Goal: Task Accomplishment & Management: Manage account settings

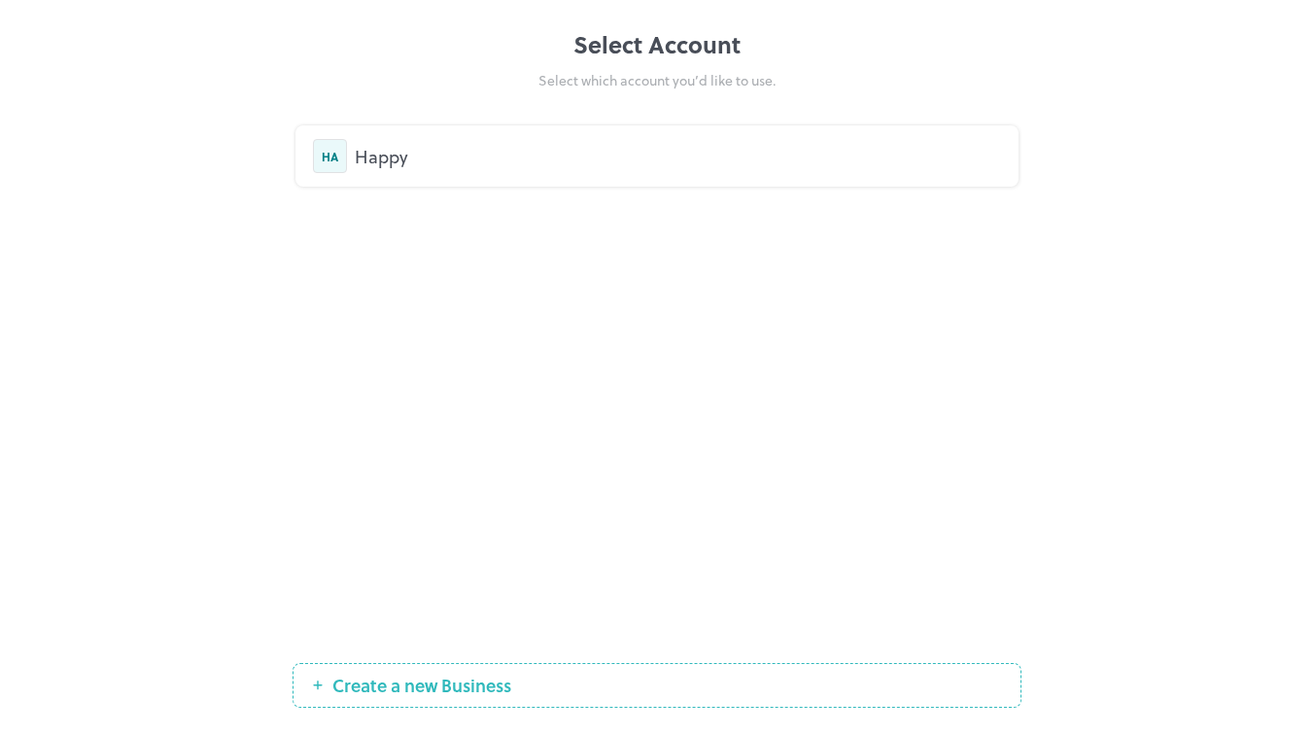
click at [338, 159] on div "HA" at bounding box center [330, 156] width 34 height 34
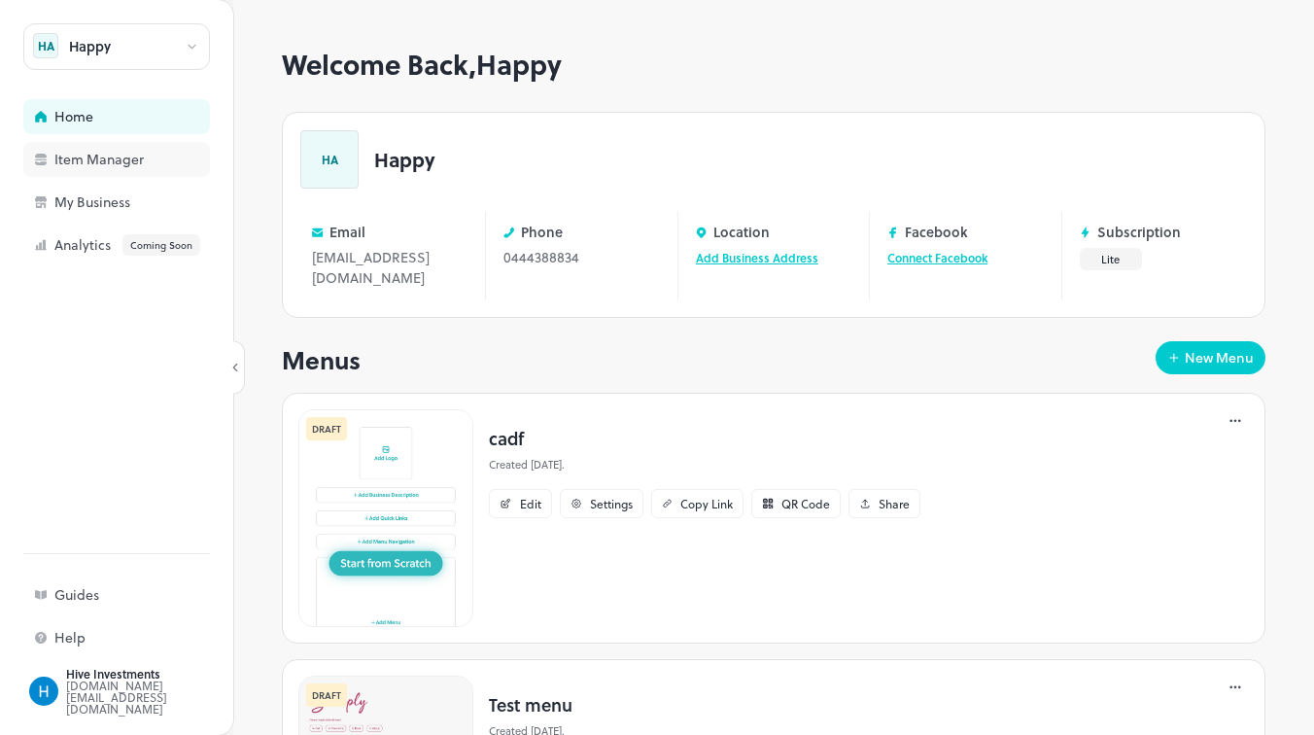
click at [105, 169] on div "Item Manager" at bounding box center [116, 159] width 187 height 35
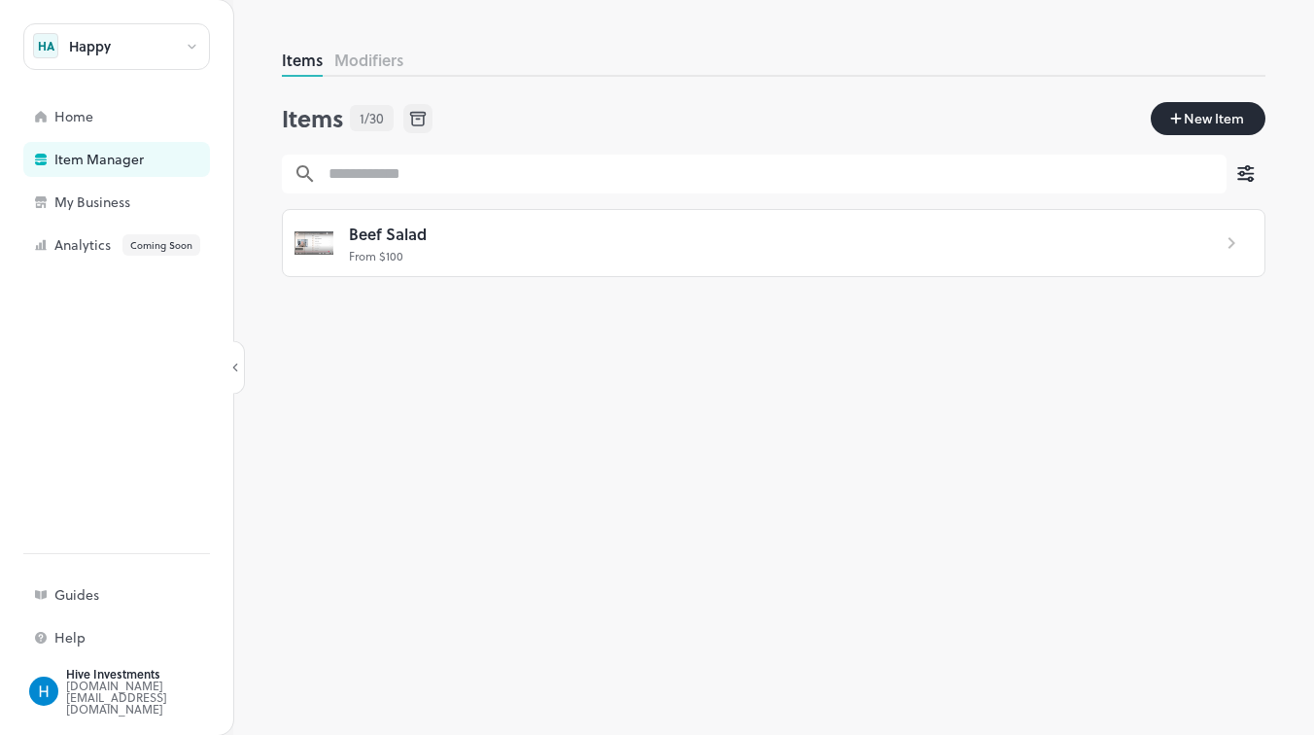
drag, startPoint x: 394, startPoint y: 258, endPoint x: 406, endPoint y: 354, distance: 96.1
click at [405, 351] on div "Items Modifiers Items 1/30 New Item ​ ​ Beef Salad From $ 100" at bounding box center [773, 392] width 983 height 686
click at [110, 208] on div "My Business" at bounding box center [151, 202] width 194 height 14
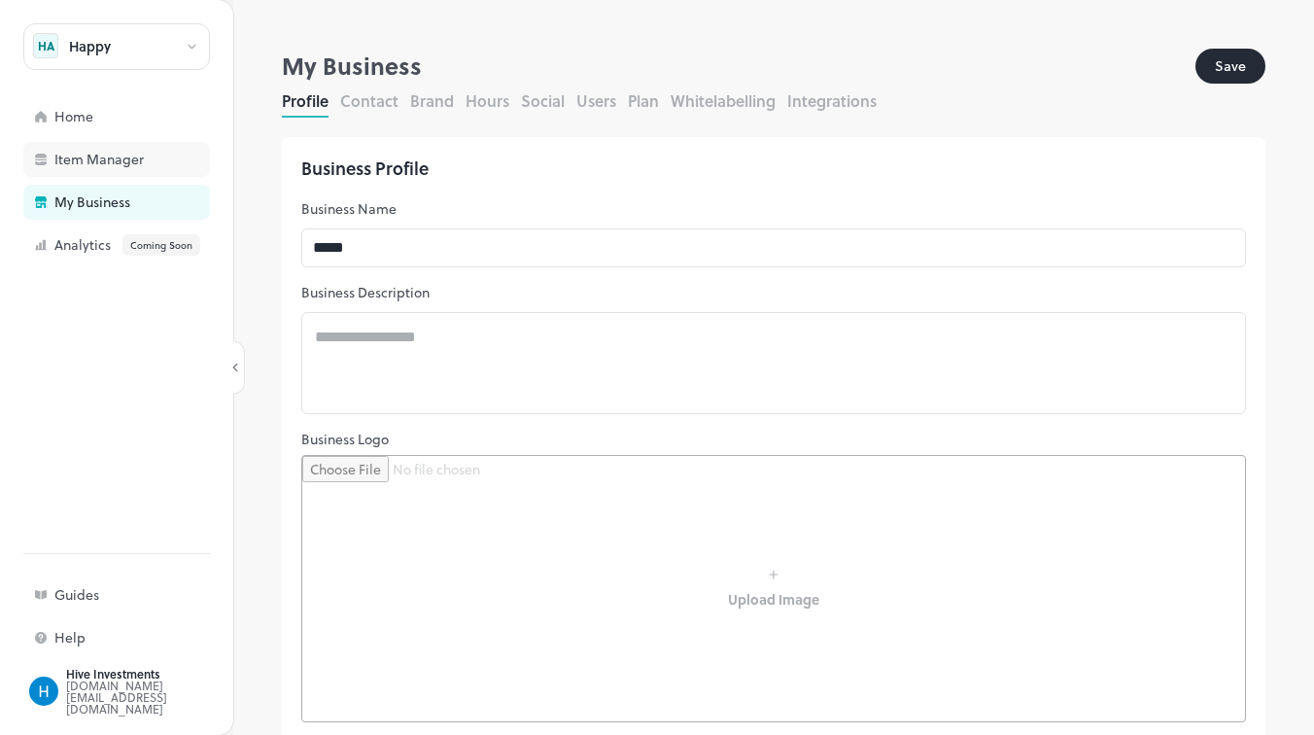
click at [109, 158] on div "Item Manager" at bounding box center [151, 160] width 194 height 14
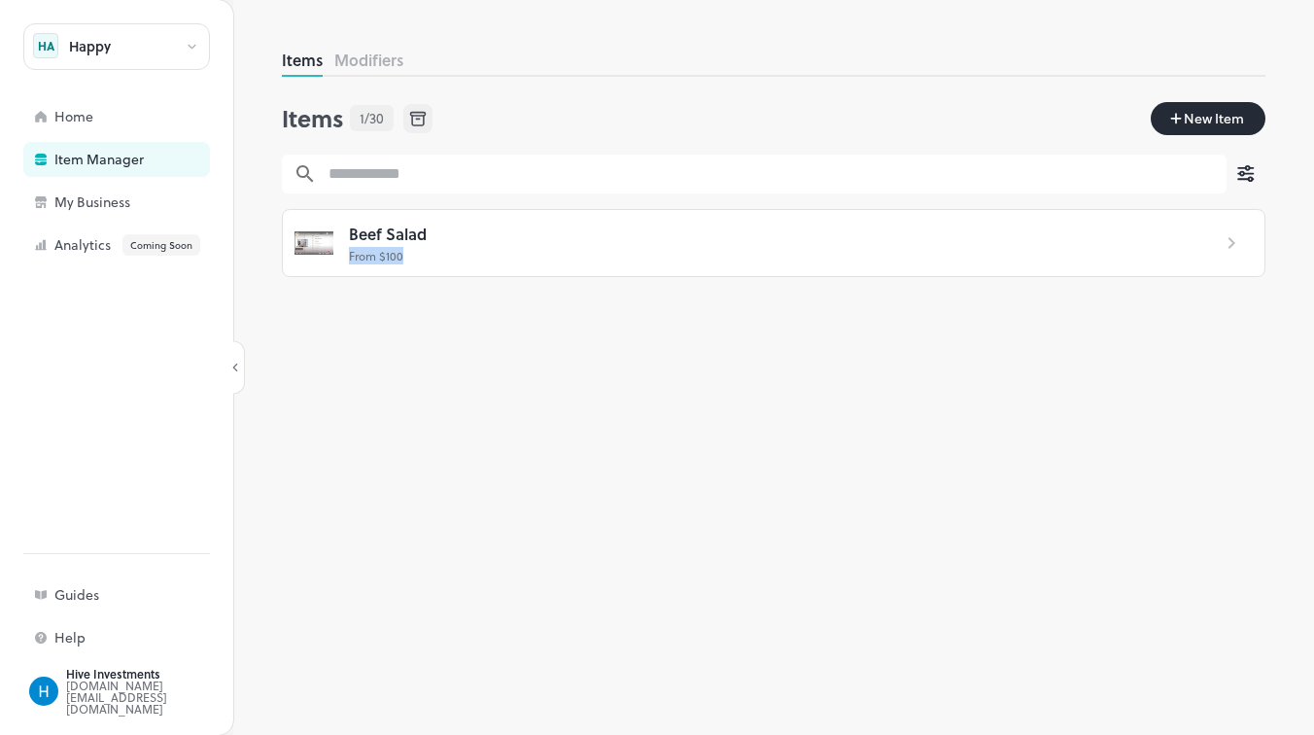
drag, startPoint x: 467, startPoint y: 245, endPoint x: 484, endPoint y: 411, distance: 167.0
click at [484, 411] on div "Items Modifiers Items 1/30 New Item ​ ​ Beef Salad From $ 100" at bounding box center [773, 392] width 983 height 686
click at [104, 220] on div "Happy HA Home Item Manager My Business Analytics Coming Soon" at bounding box center [116, 142] width 187 height 239
click at [104, 208] on div "My Business" at bounding box center [151, 202] width 194 height 14
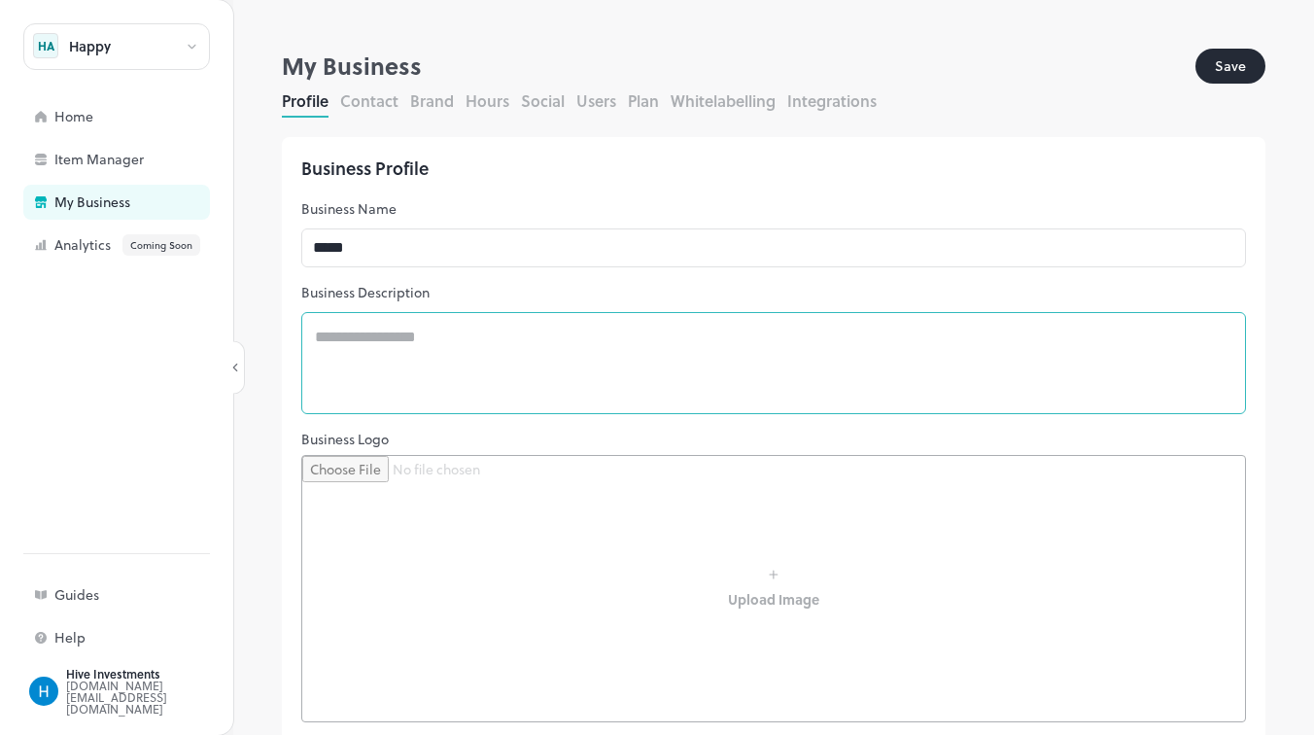
scroll to position [5, 0]
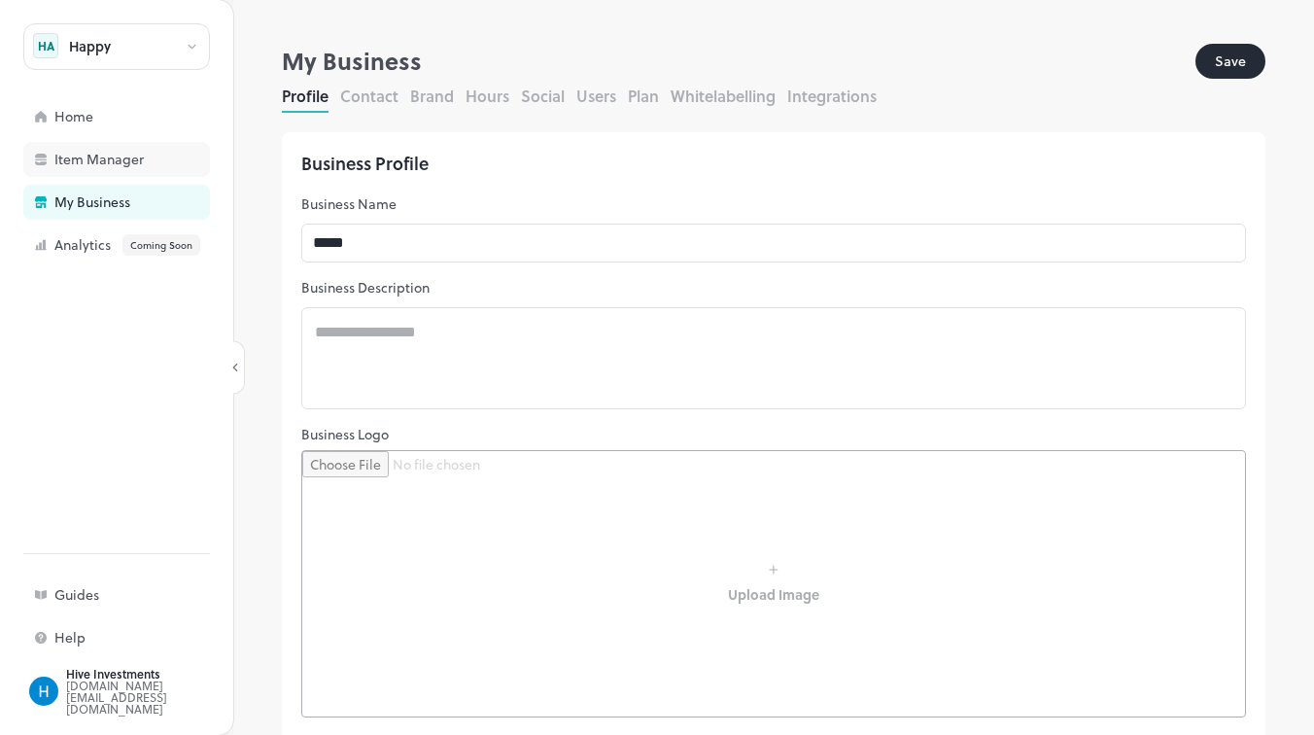
click at [130, 154] on div "Item Manager" at bounding box center [151, 160] width 194 height 14
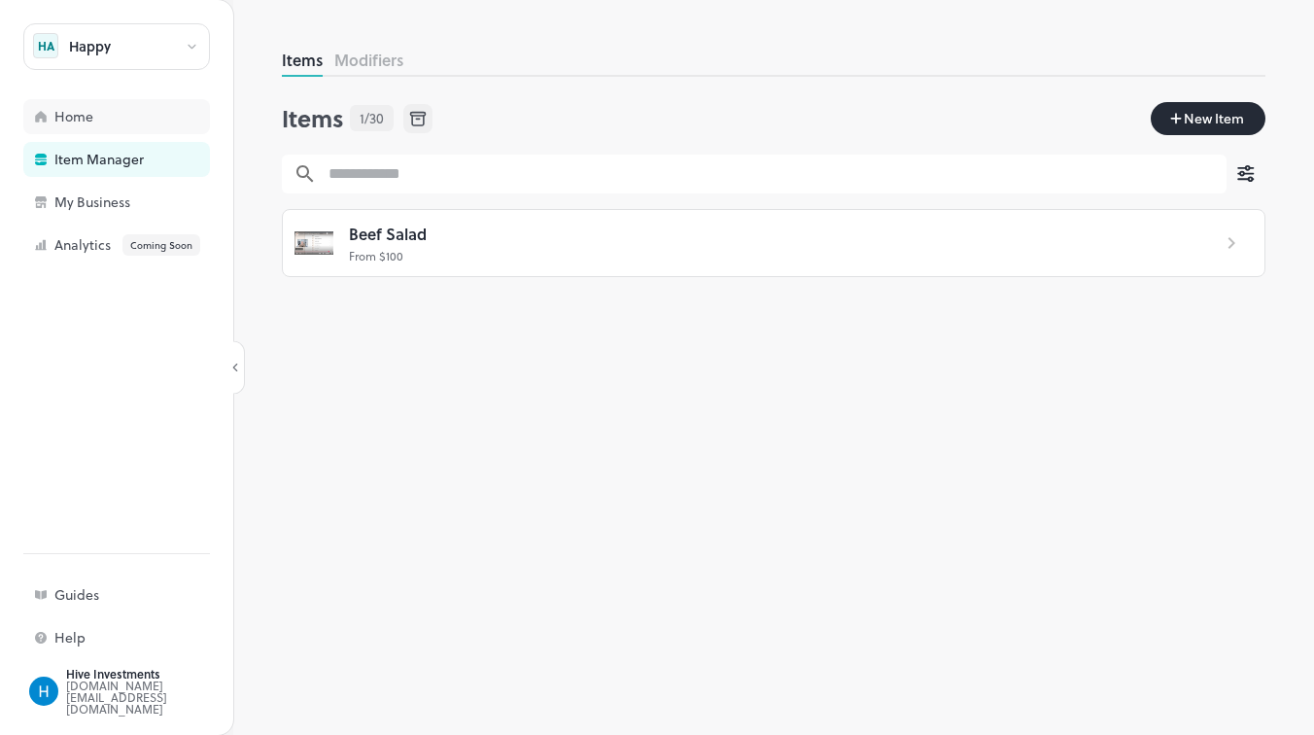
click at [109, 122] on div "Home" at bounding box center [151, 117] width 194 height 14
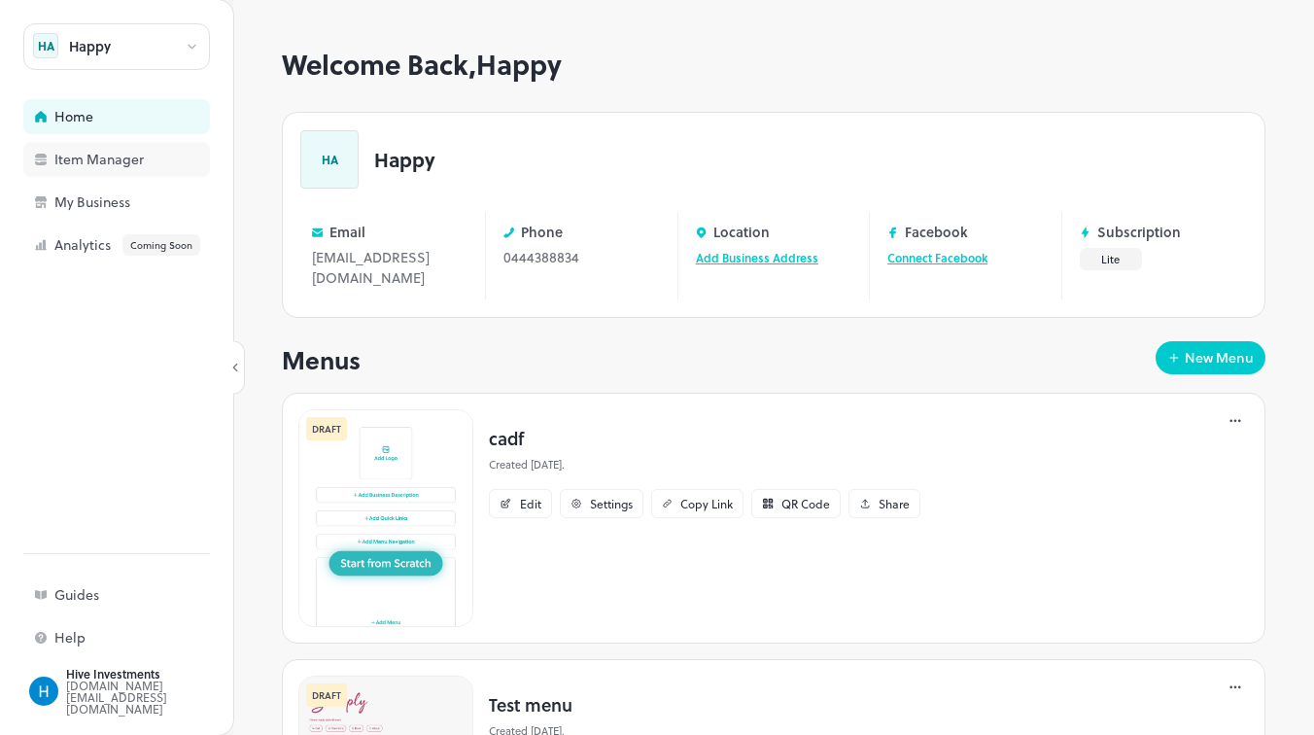
click at [109, 153] on div "Item Manager" at bounding box center [151, 160] width 194 height 14
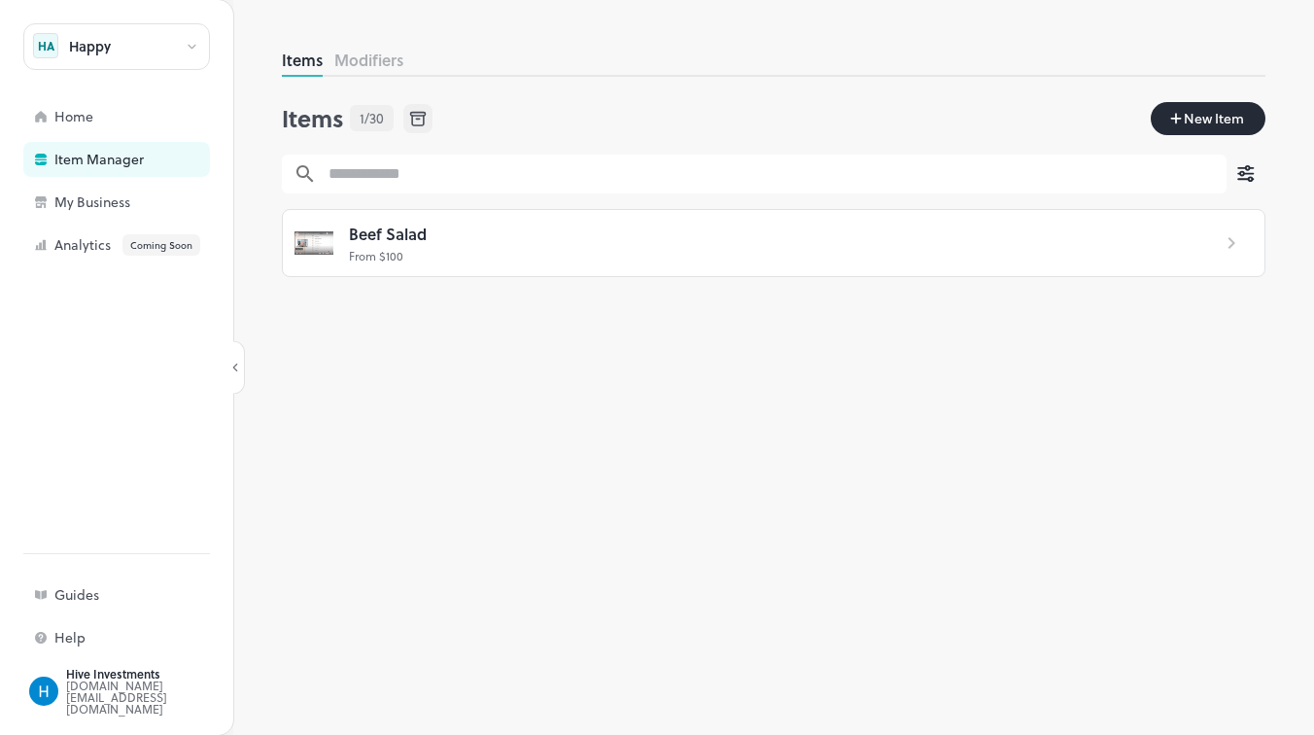
click at [353, 65] on button "Modifiers" at bounding box center [368, 60] width 69 height 22
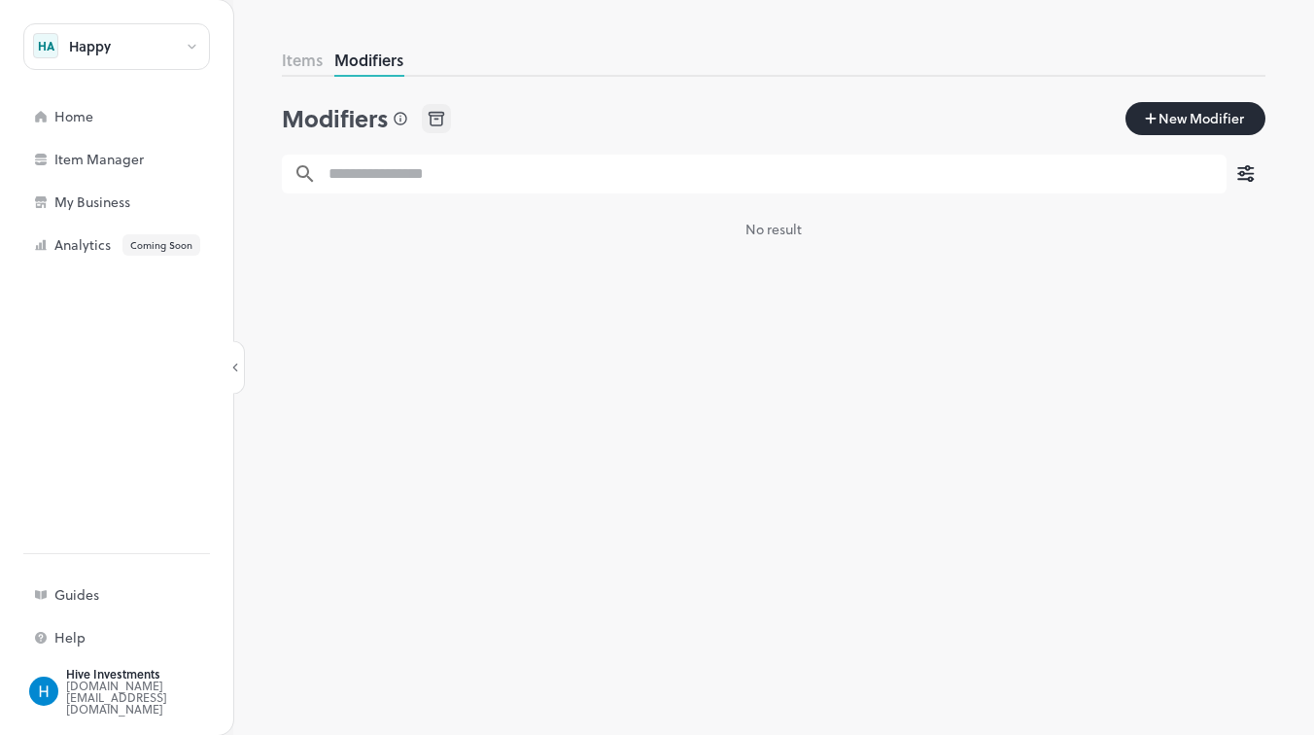
click at [300, 61] on button "Items" at bounding box center [302, 60] width 41 height 22
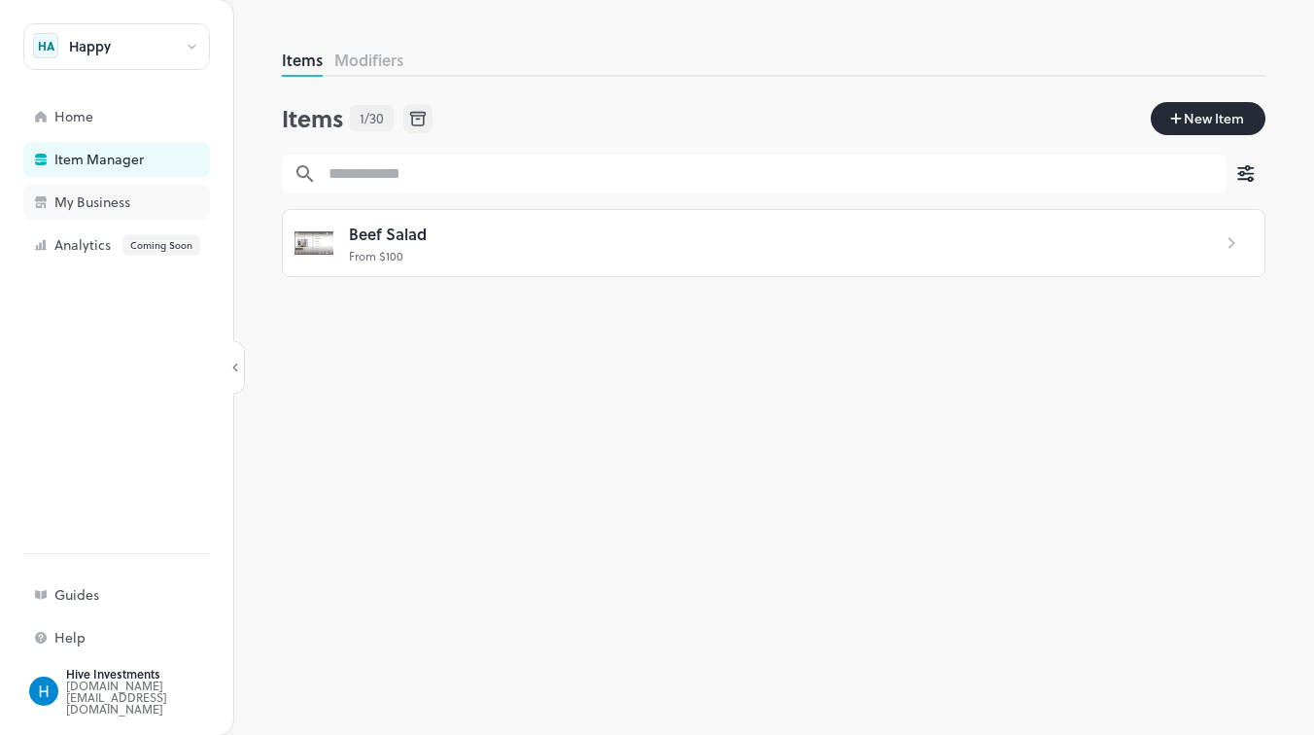
click at [105, 195] on div "My Business" at bounding box center [151, 202] width 194 height 14
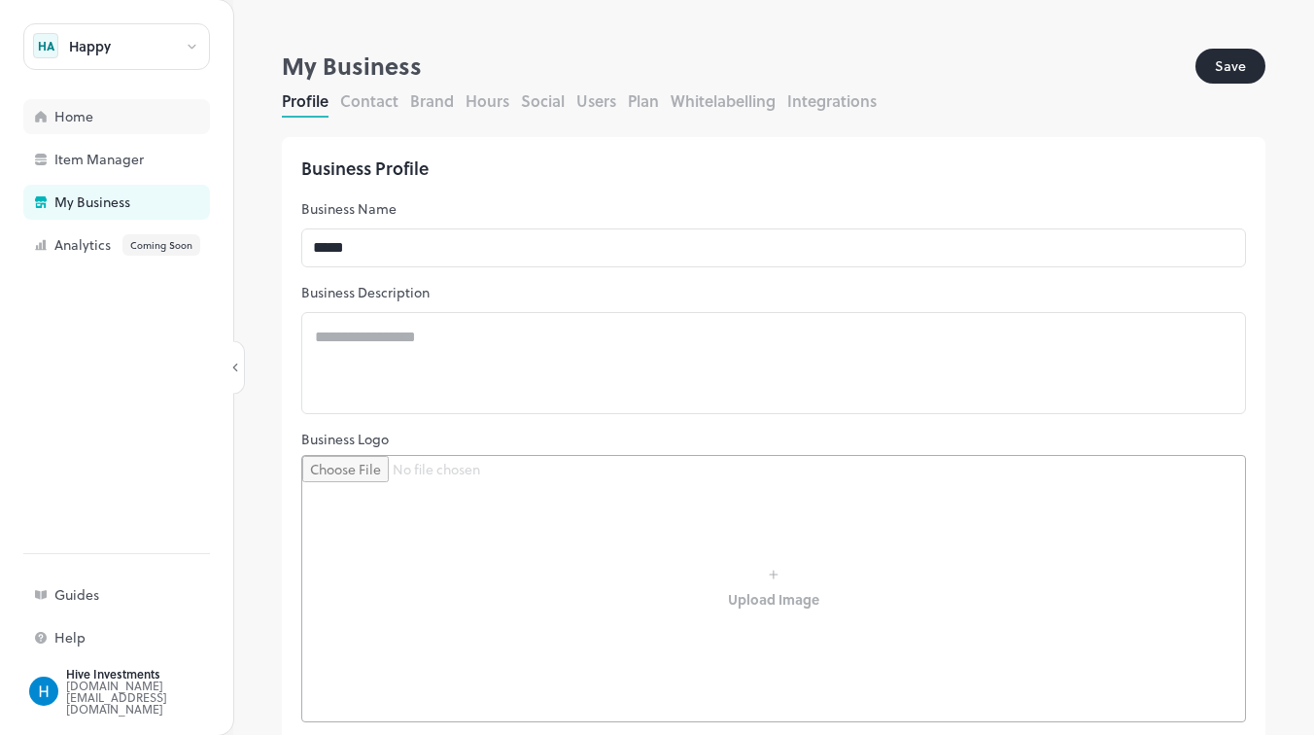
click at [101, 120] on div "Home" at bounding box center [151, 117] width 194 height 14
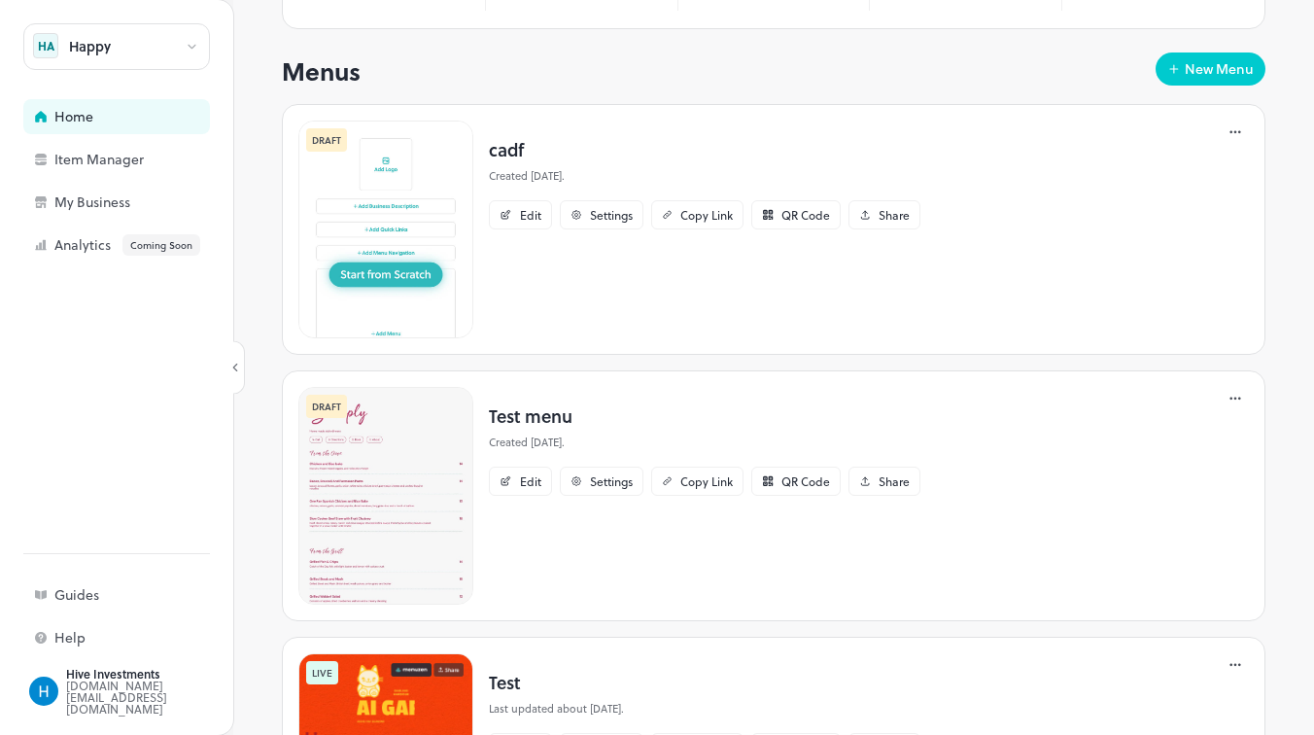
scroll to position [296, 0]
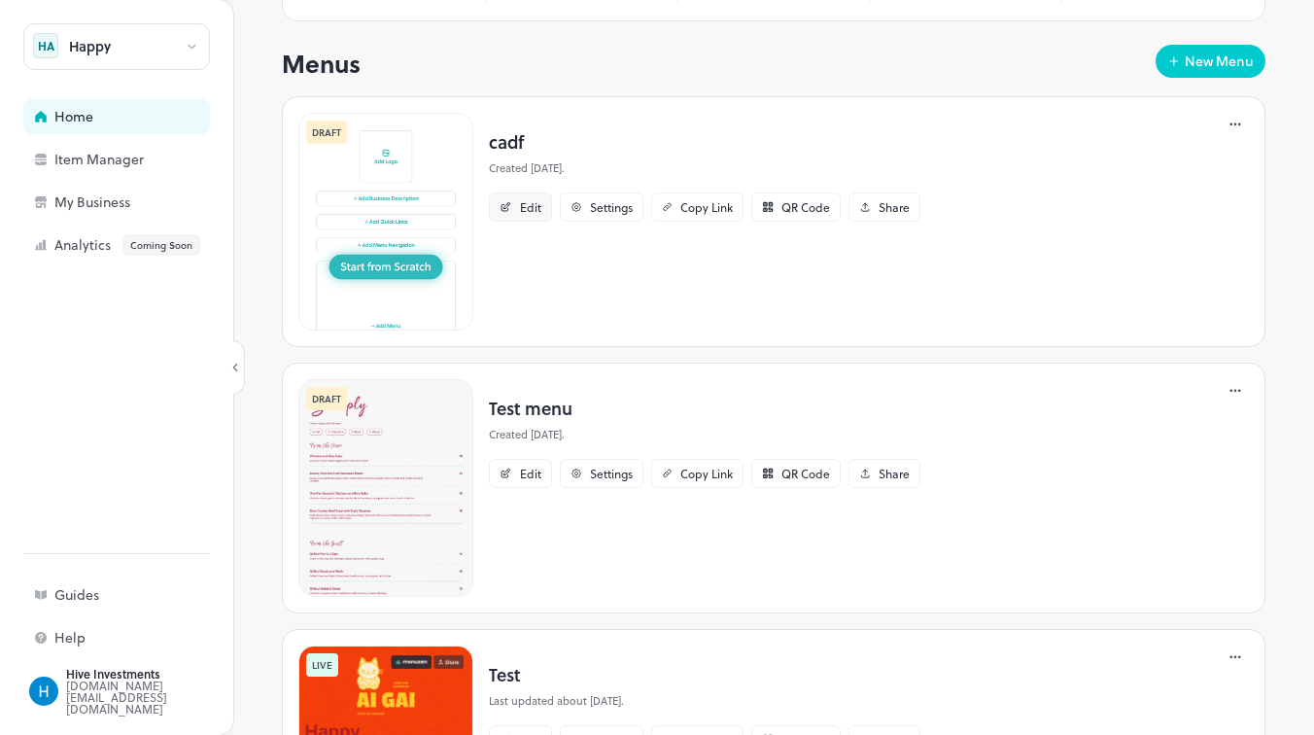
click at [532, 202] on div "Edit" at bounding box center [530, 207] width 21 height 12
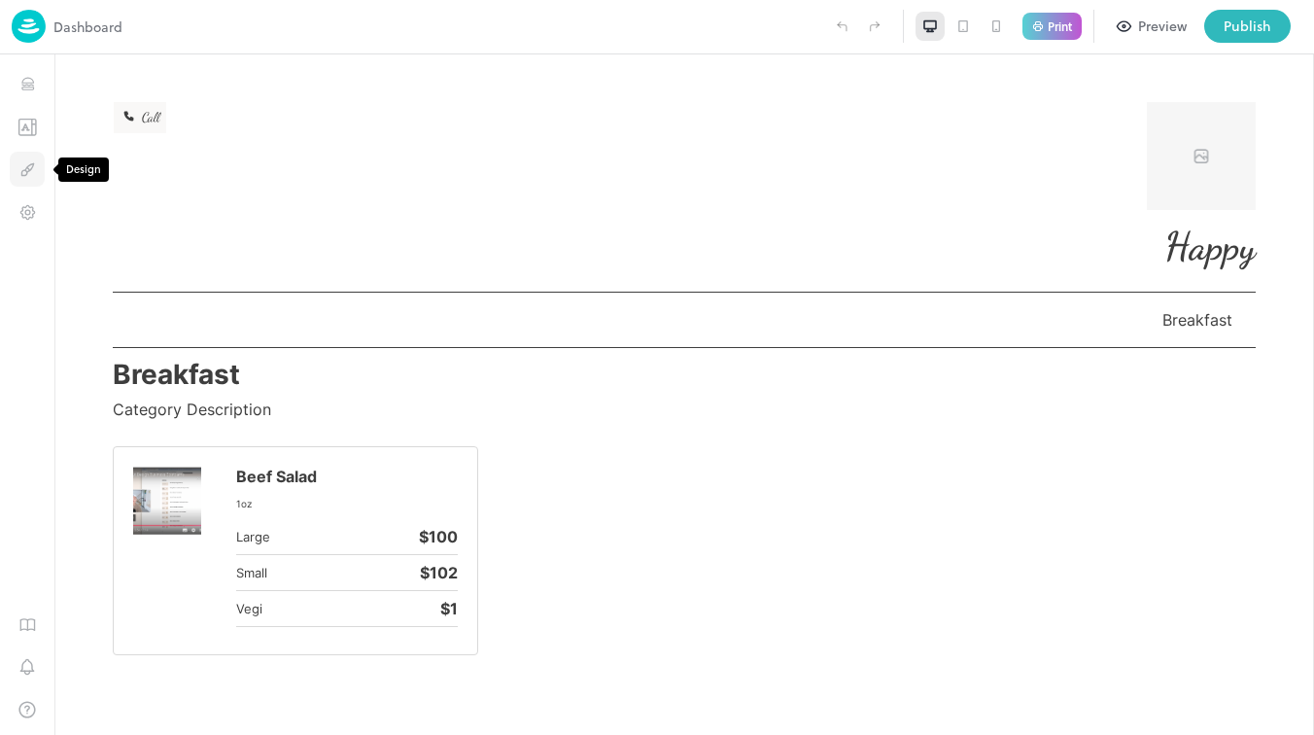
click at [26, 173] on icon "Design" at bounding box center [27, 169] width 18 height 18
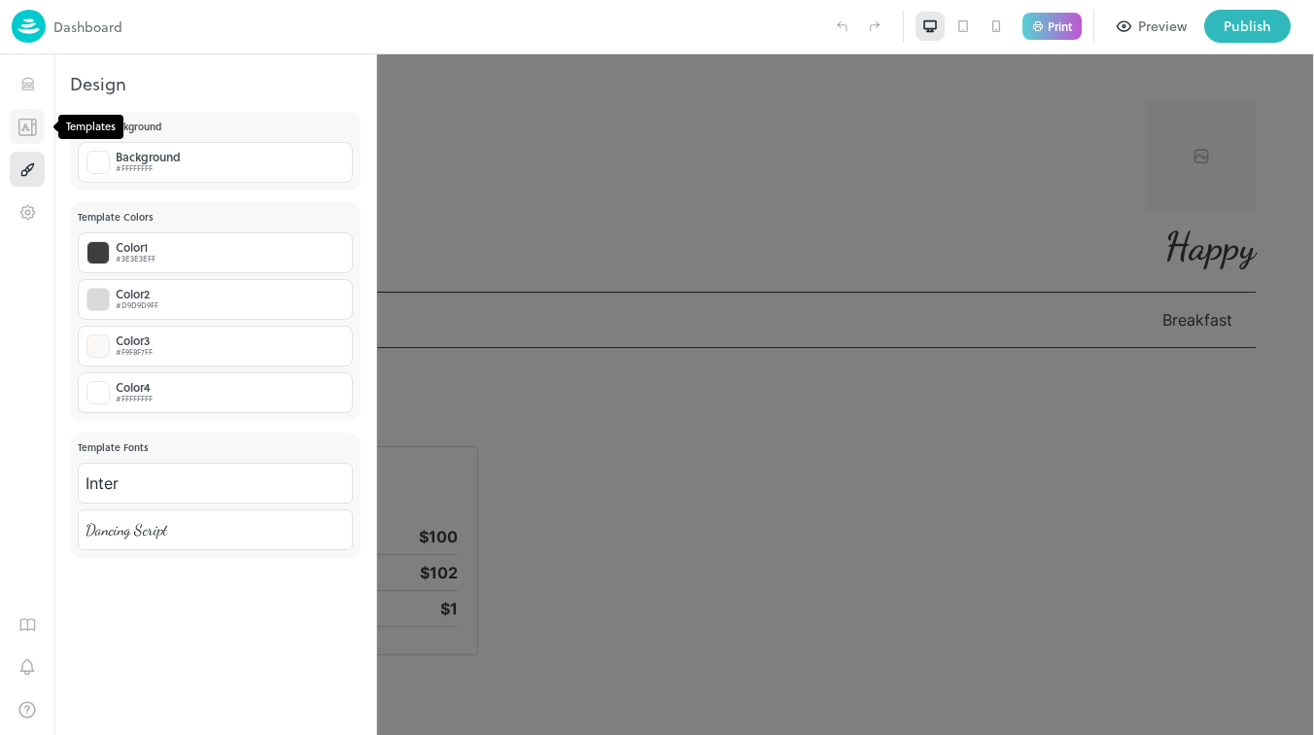
click at [23, 138] on button "Templates" at bounding box center [27, 126] width 35 height 35
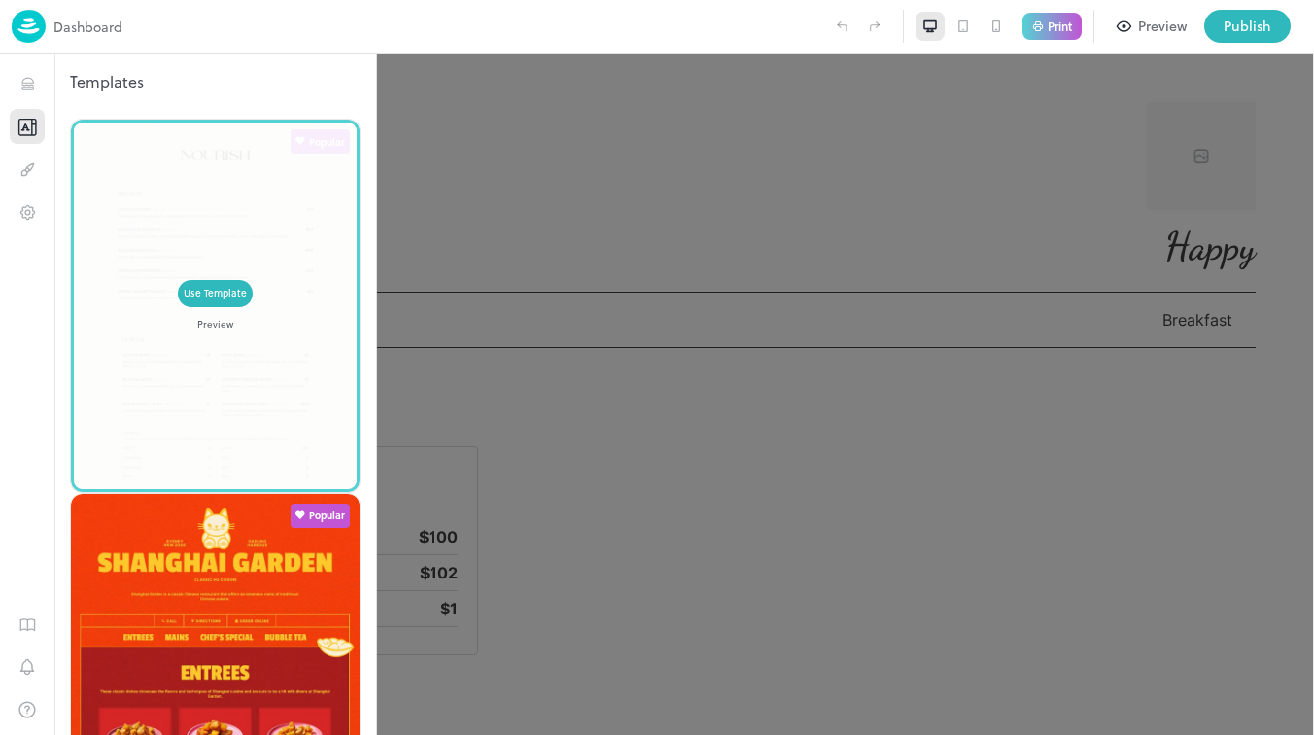
drag, startPoint x: 140, startPoint y: 196, endPoint x: 215, endPoint y: 294, distance: 123.4
click at [30, 87] on icon "Items" at bounding box center [27, 84] width 18 height 18
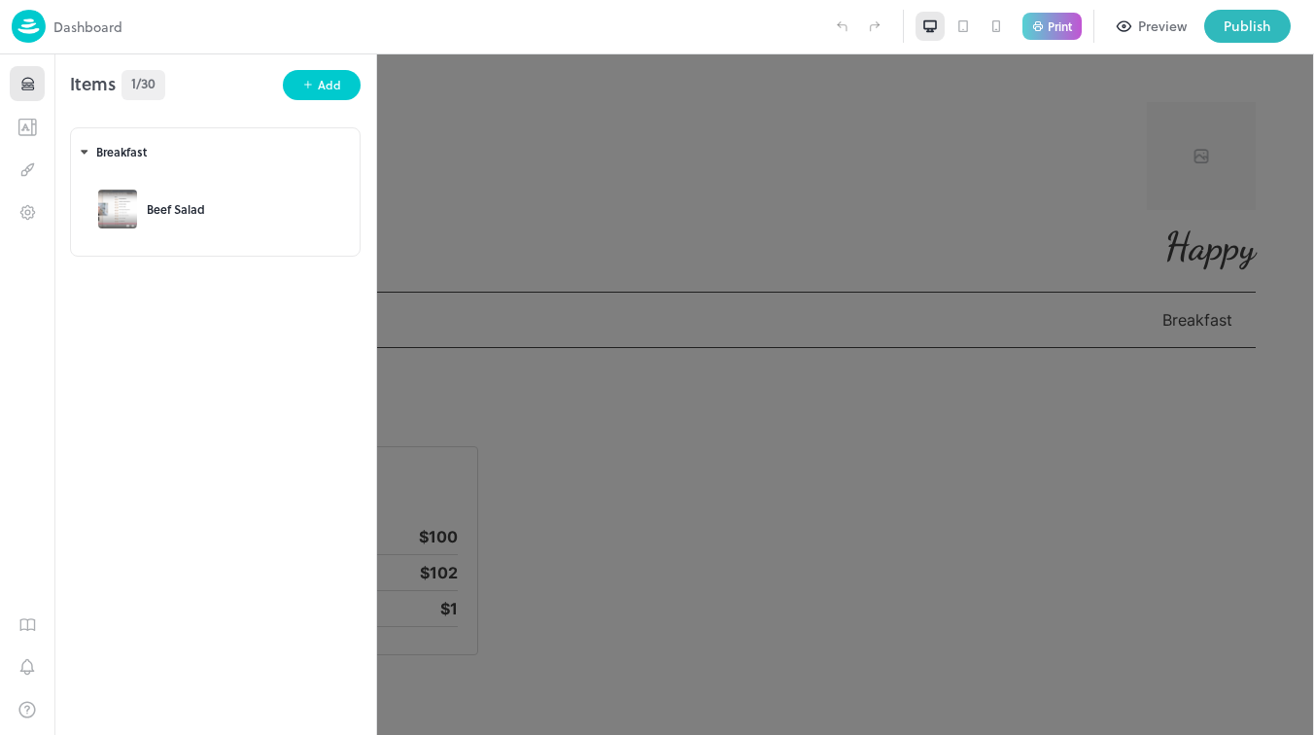
drag, startPoint x: 179, startPoint y: 225, endPoint x: 205, endPoint y: 321, distance: 98.8
click at [204, 320] on div "Items 1/30 Add Breakfast Beef Salad To pick up a draggable item, press the spac…" at bounding box center [215, 394] width 322 height 680
click at [30, 215] on icon "Settings" at bounding box center [27, 212] width 18 height 18
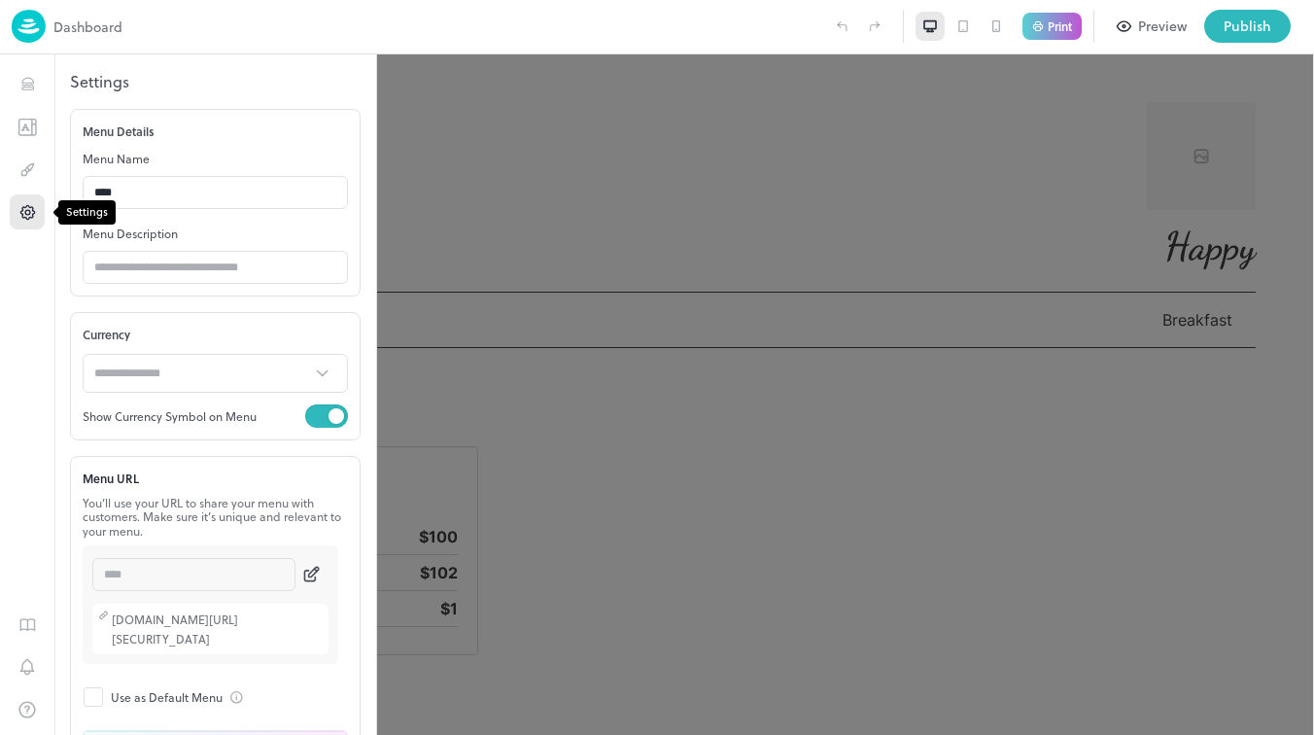
click at [27, 211] on icon "Settings" at bounding box center [27, 212] width 18 height 18
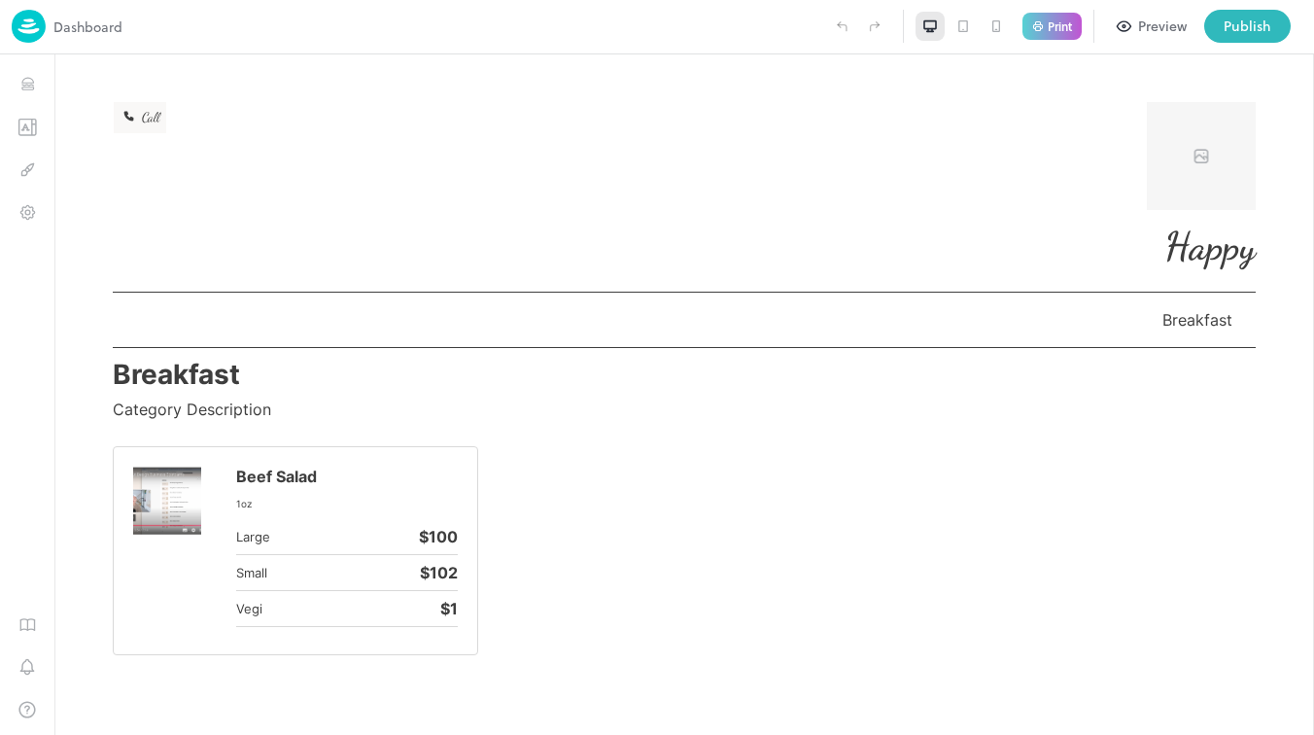
click at [25, 25] on img at bounding box center [29, 26] width 34 height 33
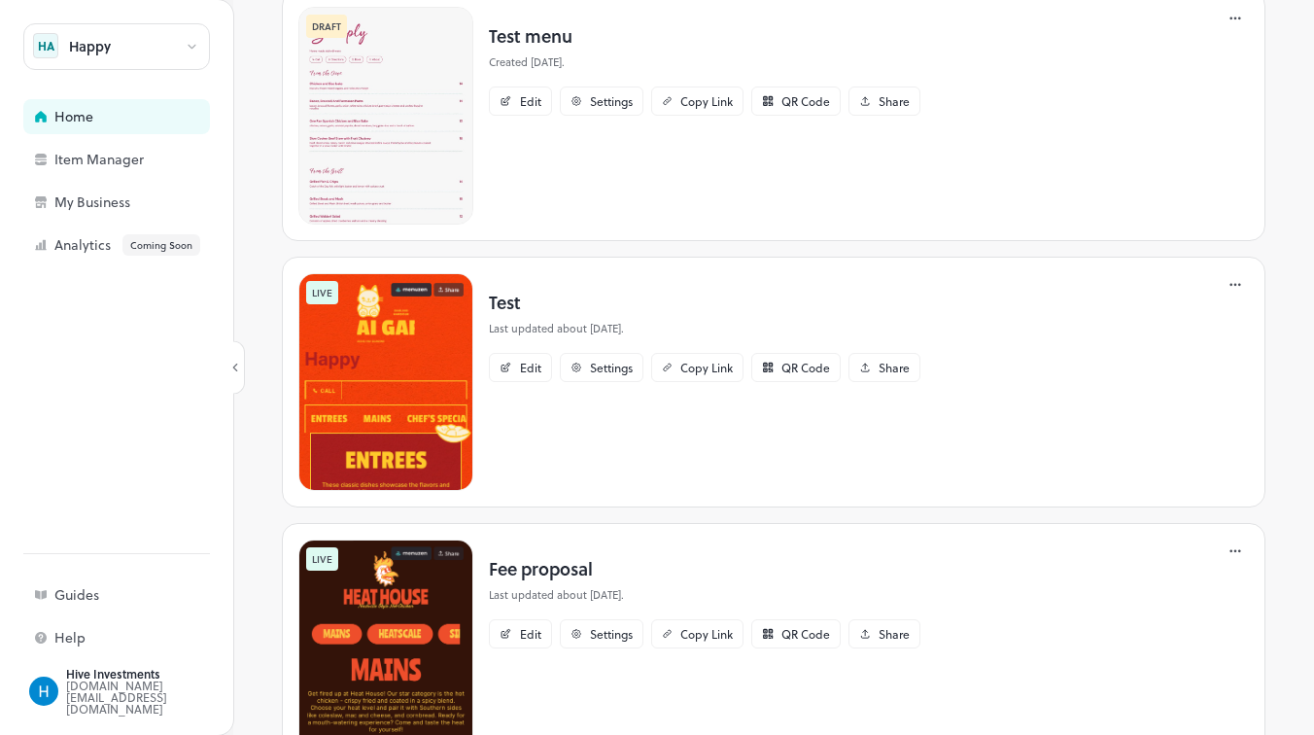
scroll to position [747, 0]
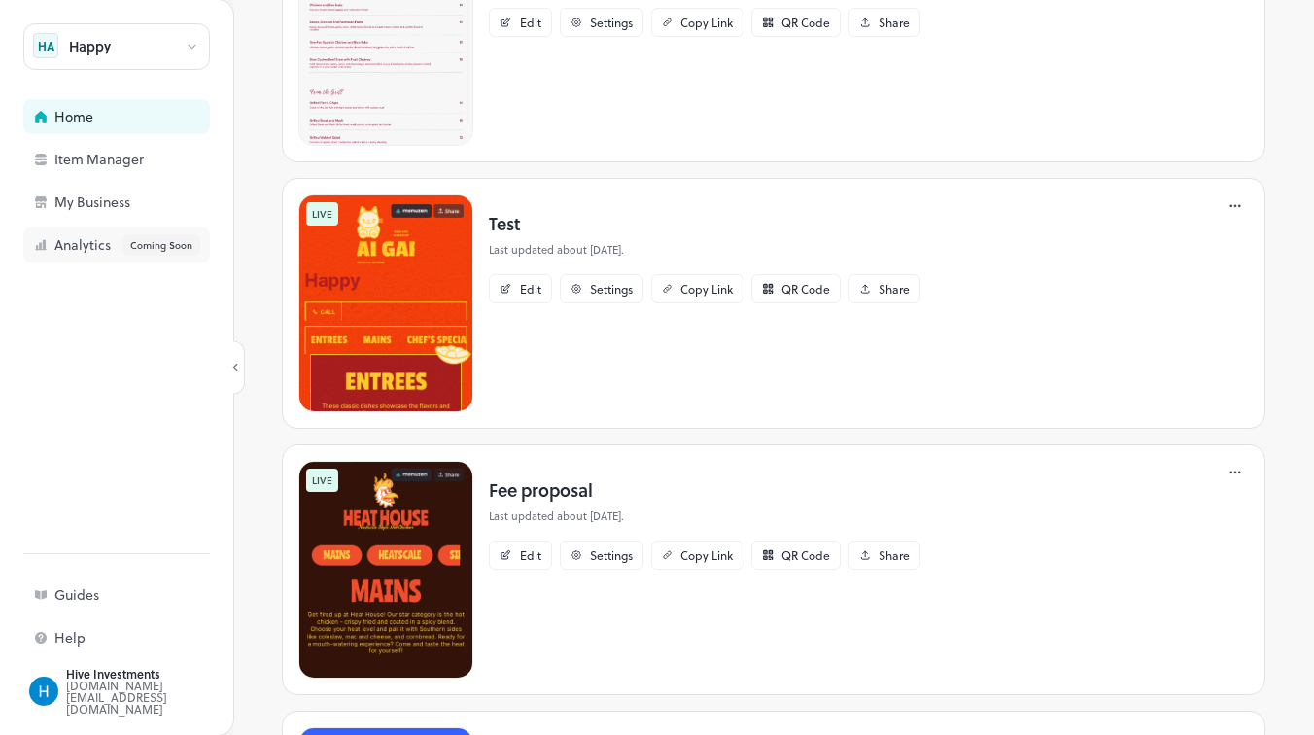
click at [74, 254] on div "Analytics Coming Soon" at bounding box center [151, 244] width 194 height 21
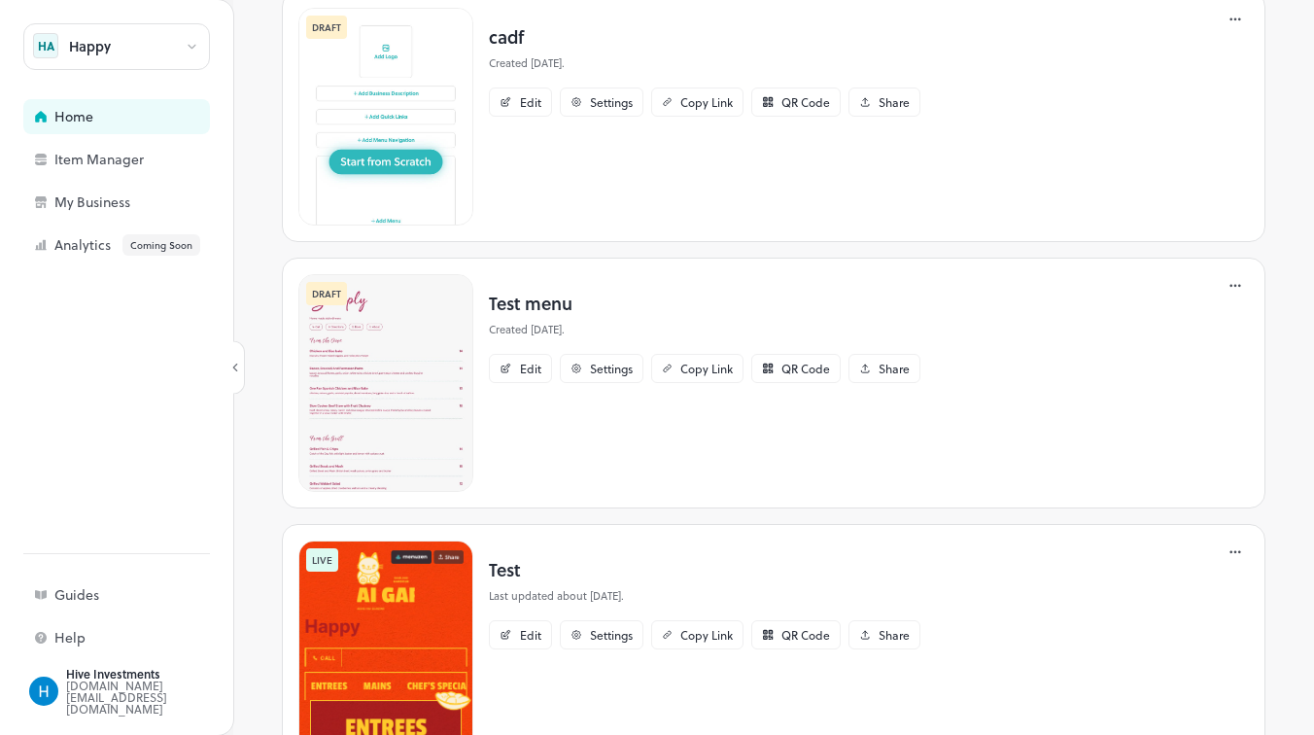
scroll to position [0, 0]
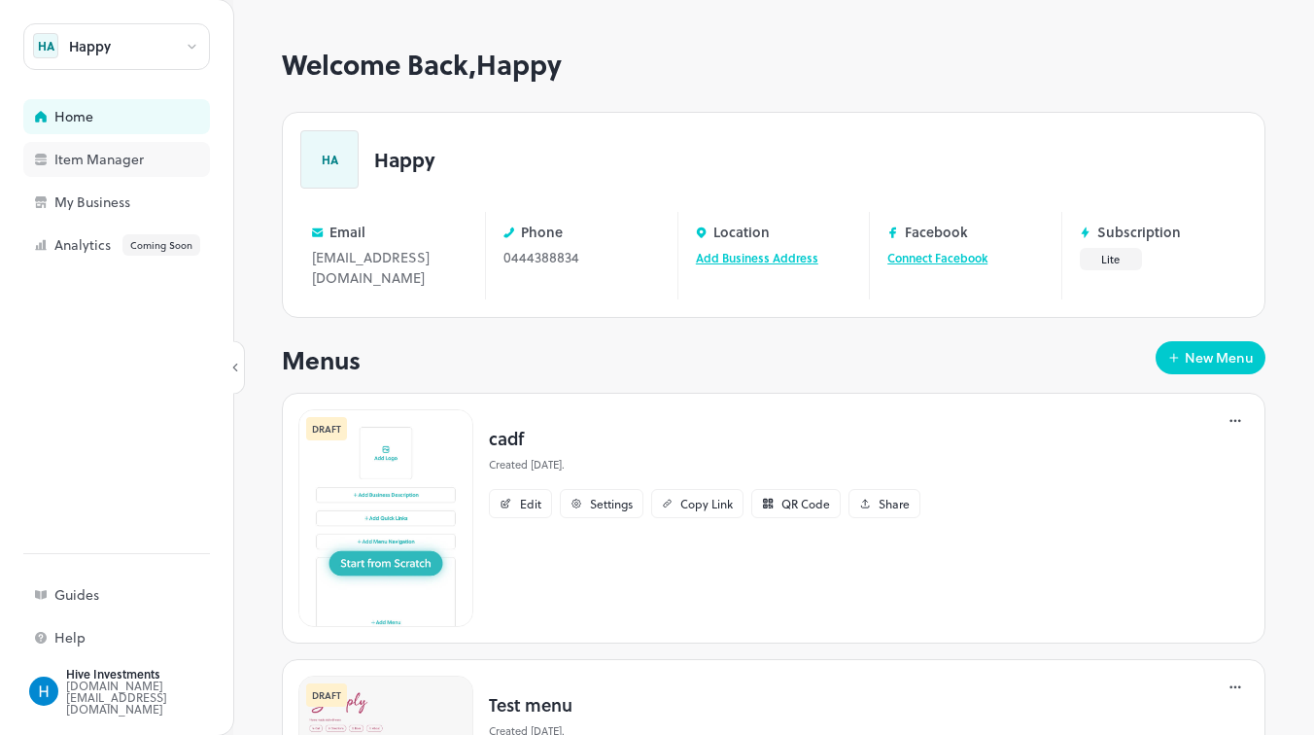
click at [70, 158] on div "Item Manager" at bounding box center [151, 160] width 194 height 14
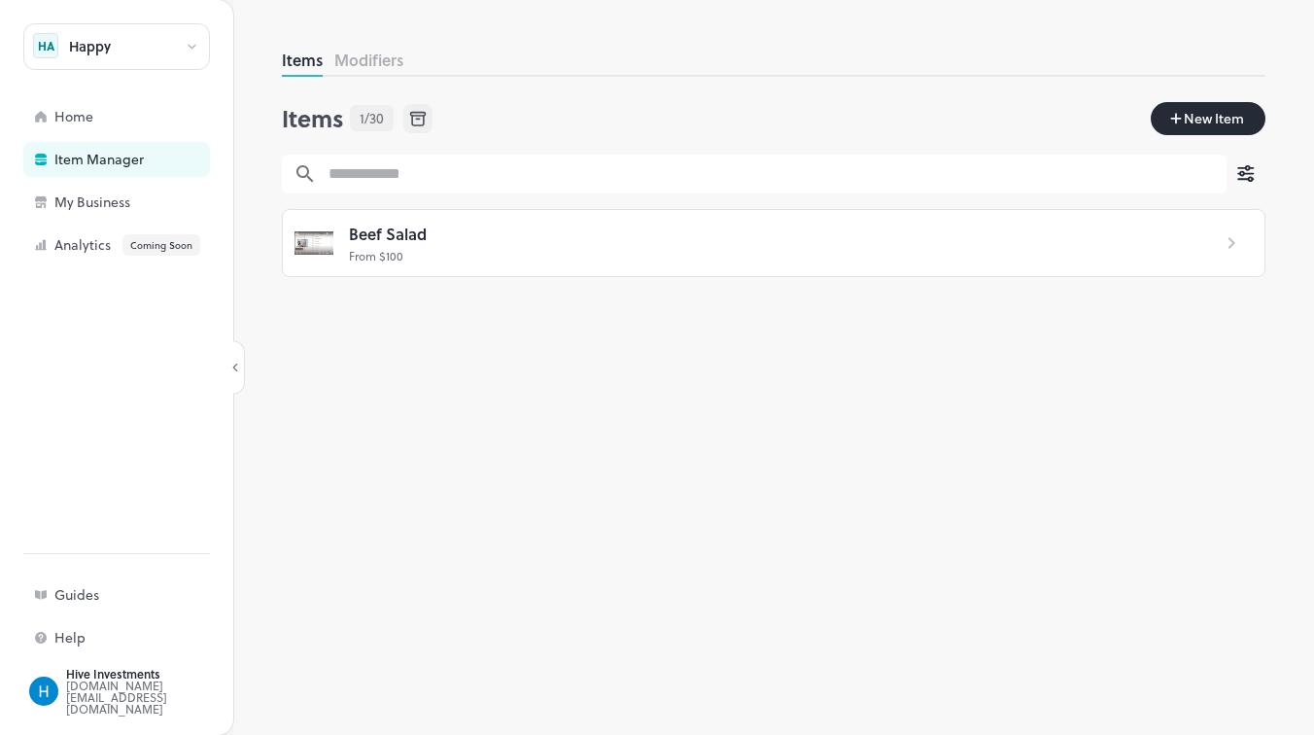
click at [1203, 124] on span "New Item" at bounding box center [1214, 118] width 64 height 21
type input "*******"
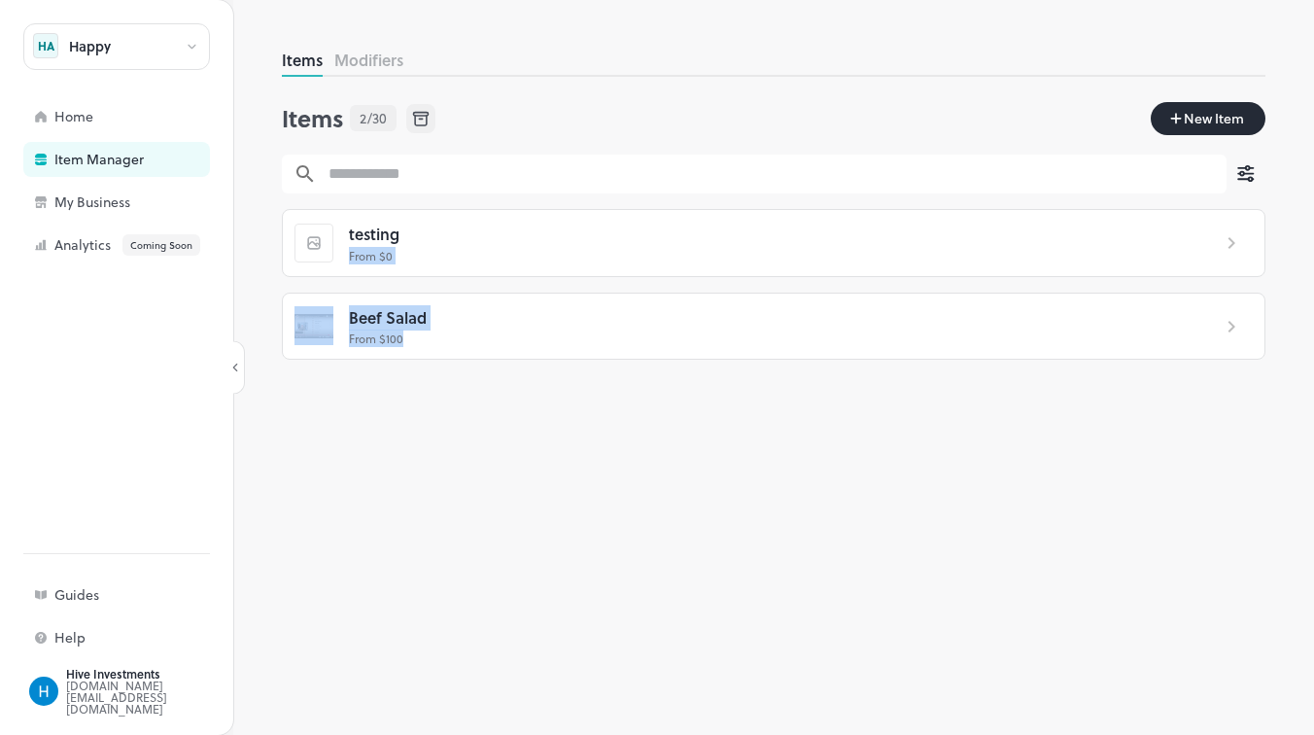
drag, startPoint x: 1041, startPoint y: 284, endPoint x: 1041, endPoint y: 376, distance: 92.3
click at [1041, 376] on div "Items Modifiers Items 2/30 New Item ​ ​ testing From $ 0 Beef Salad From $ 100" at bounding box center [773, 392] width 983 height 686
click at [1232, 243] on icon at bounding box center [1231, 243] width 7 height 12
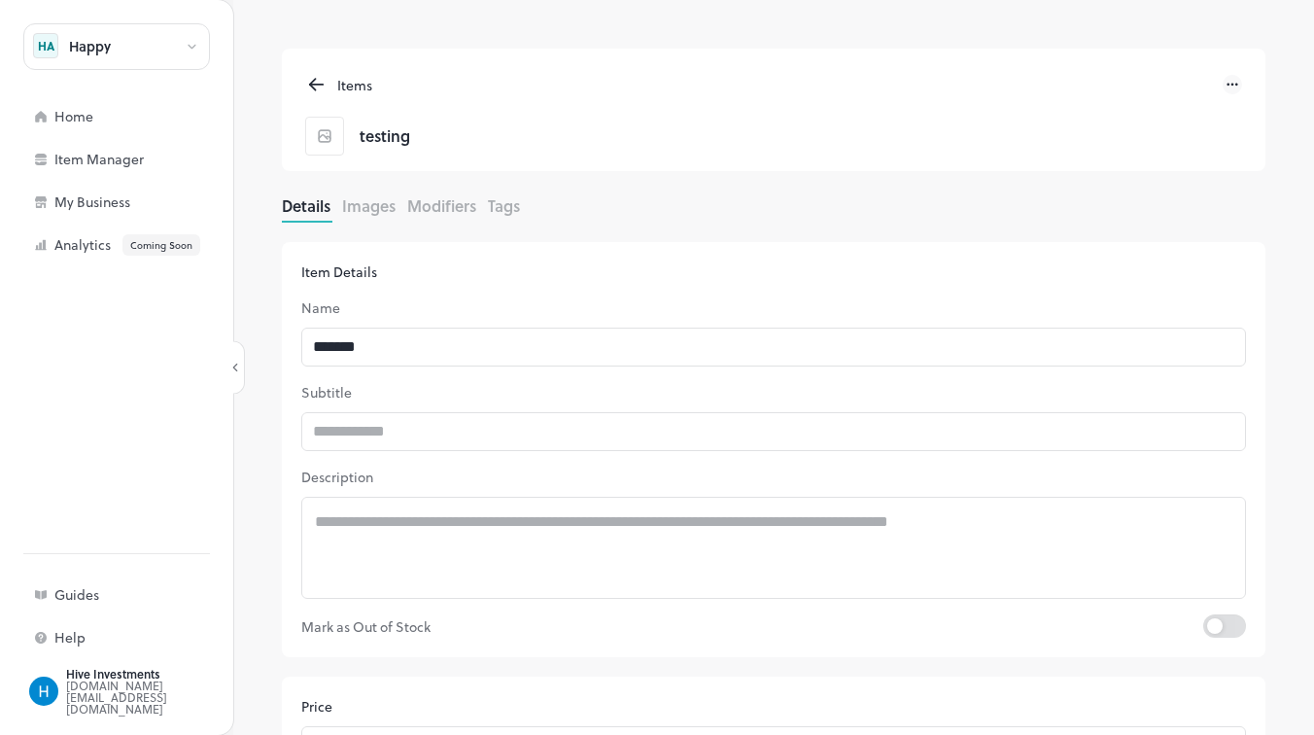
click at [310, 64] on div "Items testing" at bounding box center [773, 110] width 983 height 122
click at [310, 79] on icon at bounding box center [316, 84] width 22 height 23
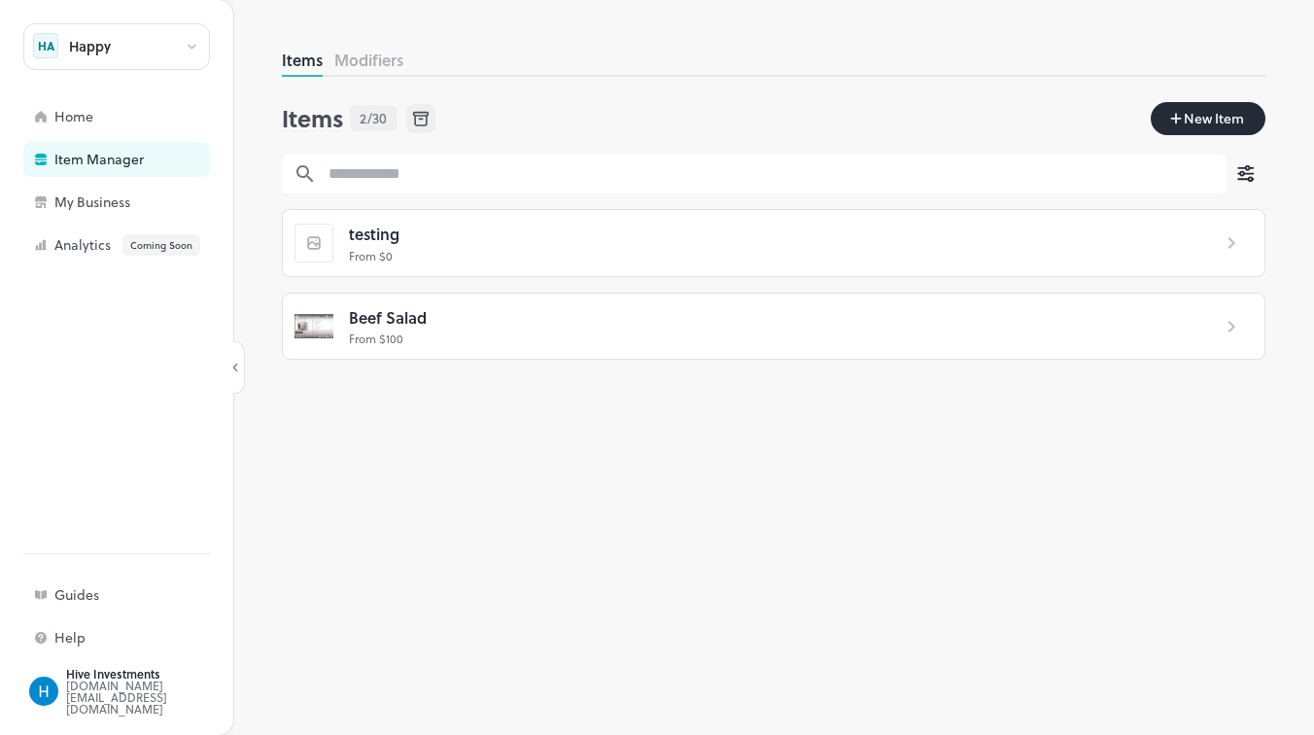
click at [370, 68] on button "Modifiers" at bounding box center [368, 60] width 69 height 22
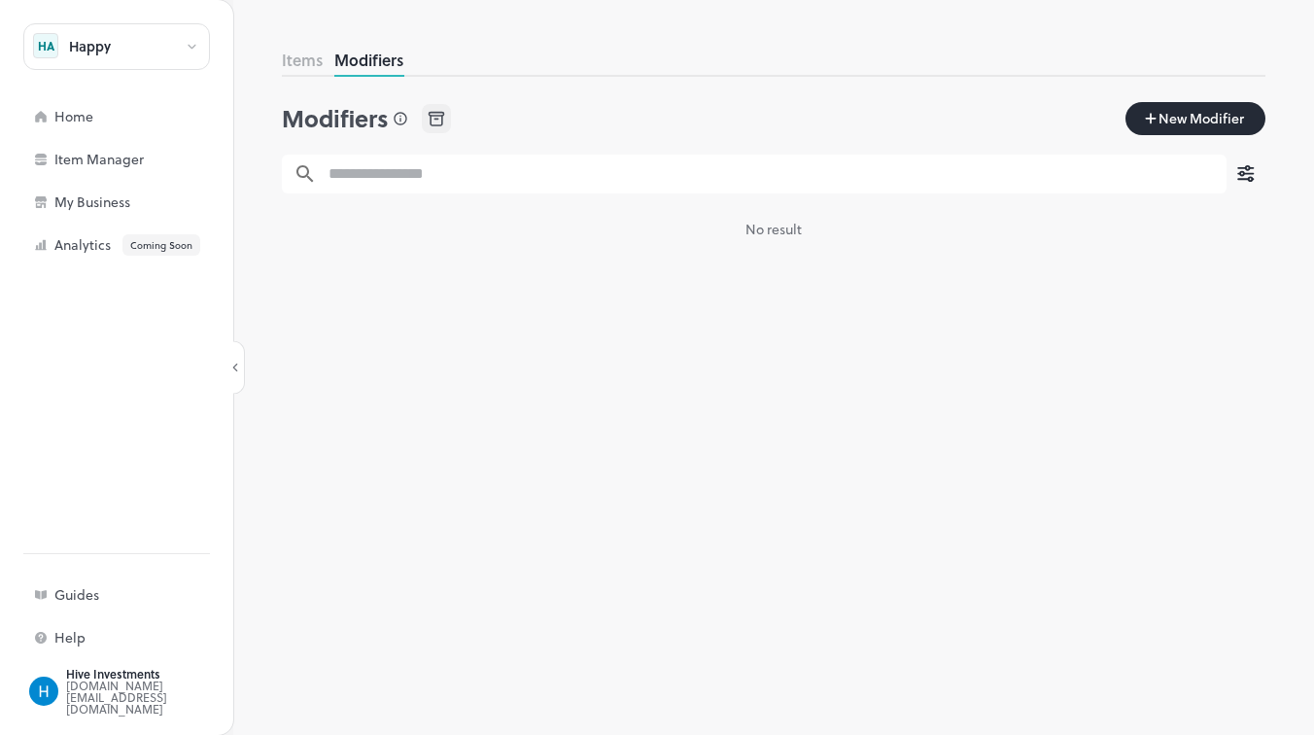
click at [301, 67] on button "Items" at bounding box center [302, 60] width 41 height 22
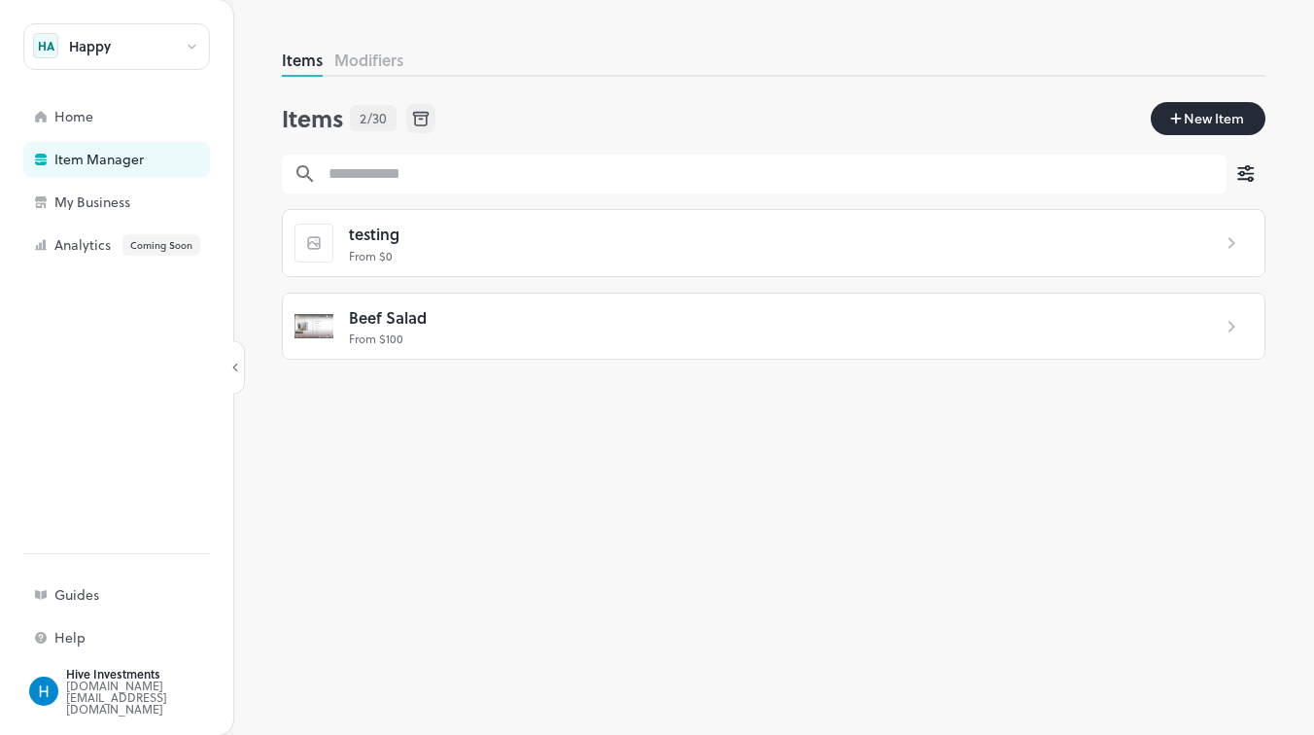
click at [421, 121] on icon at bounding box center [420, 118] width 21 height 21
click at [713, 734] on div at bounding box center [657, 735] width 1314 height 0
click at [131, 211] on div "My Business" at bounding box center [116, 202] width 187 height 35
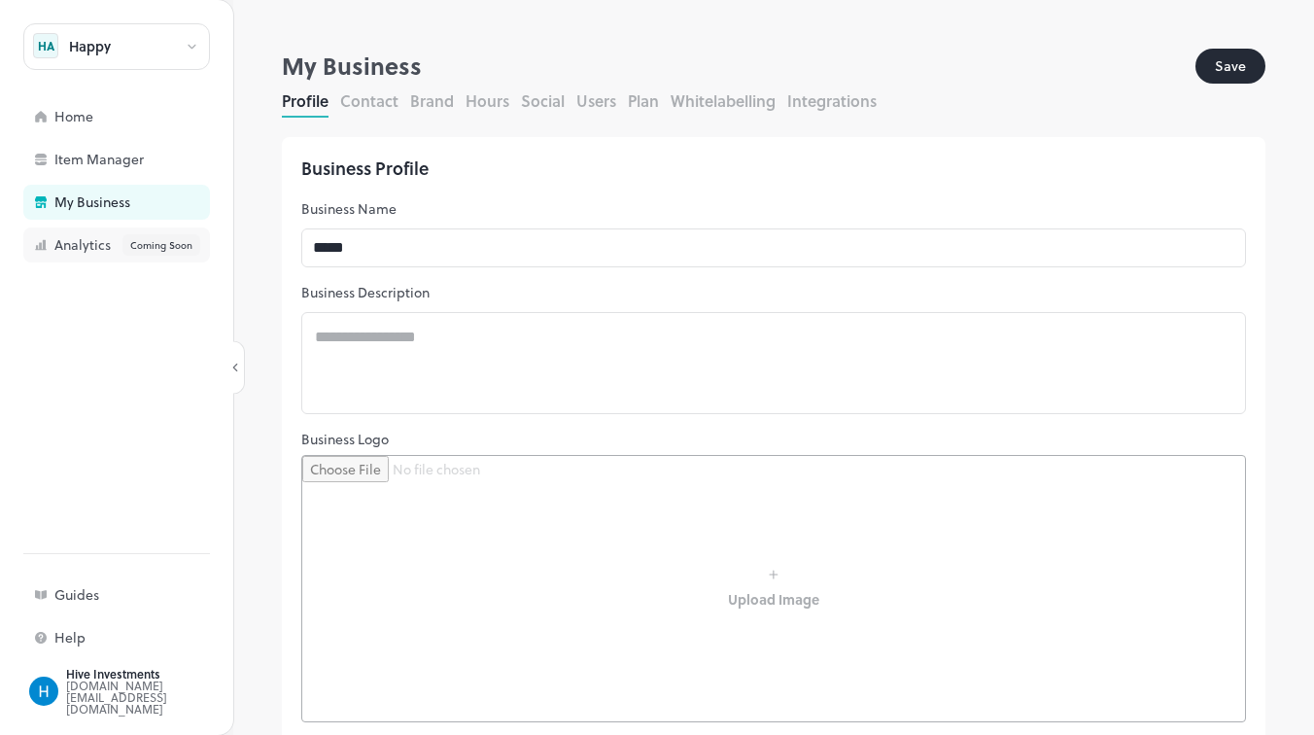
click at [73, 245] on div "Analytics Coming Soon" at bounding box center [151, 244] width 194 height 21
click at [395, 102] on button "Contact" at bounding box center [369, 100] width 58 height 22
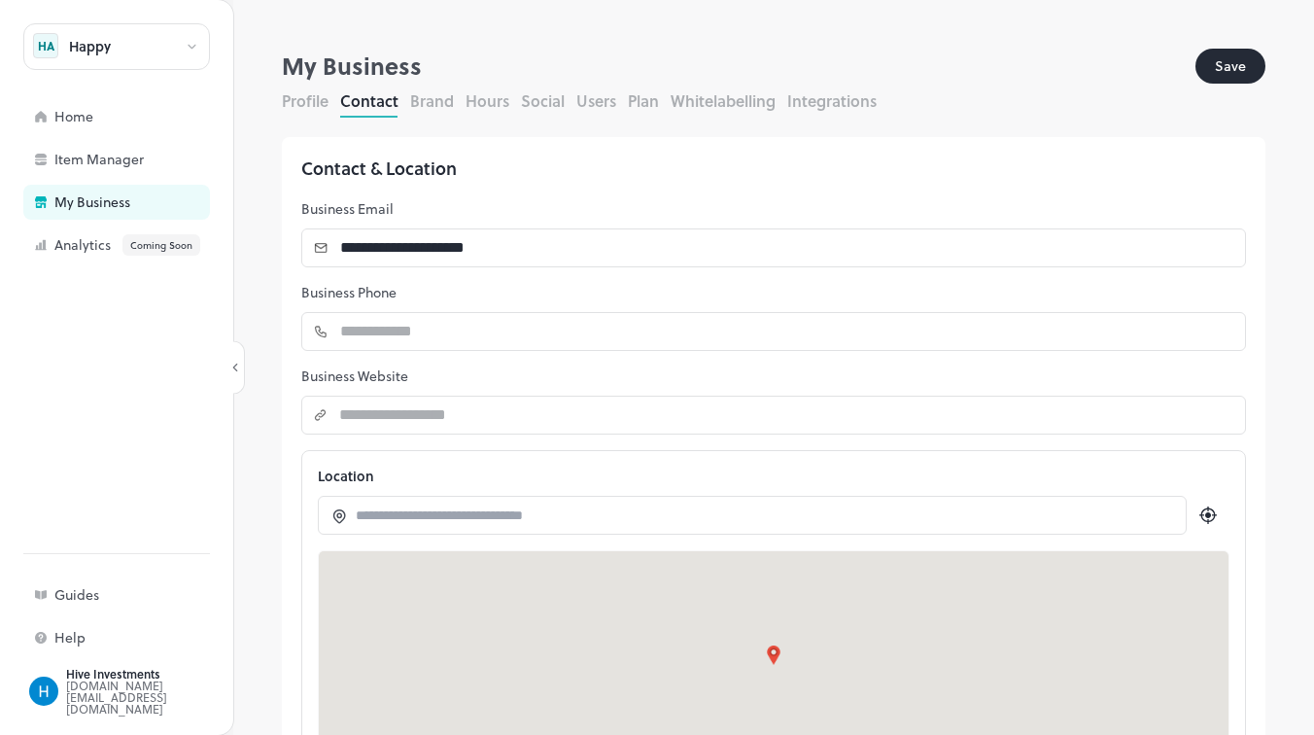
click at [434, 101] on button "Brand" at bounding box center [432, 100] width 44 height 22
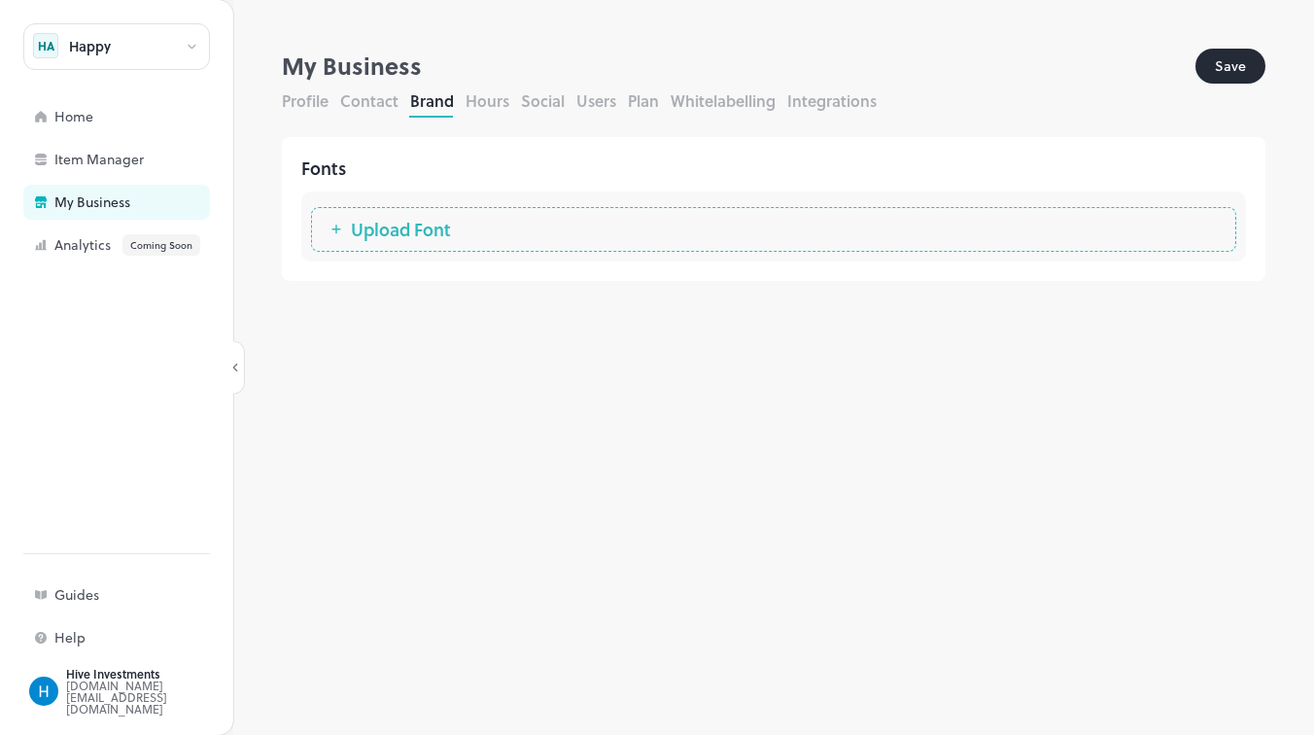
click at [497, 104] on button "Hours" at bounding box center [487, 100] width 44 height 22
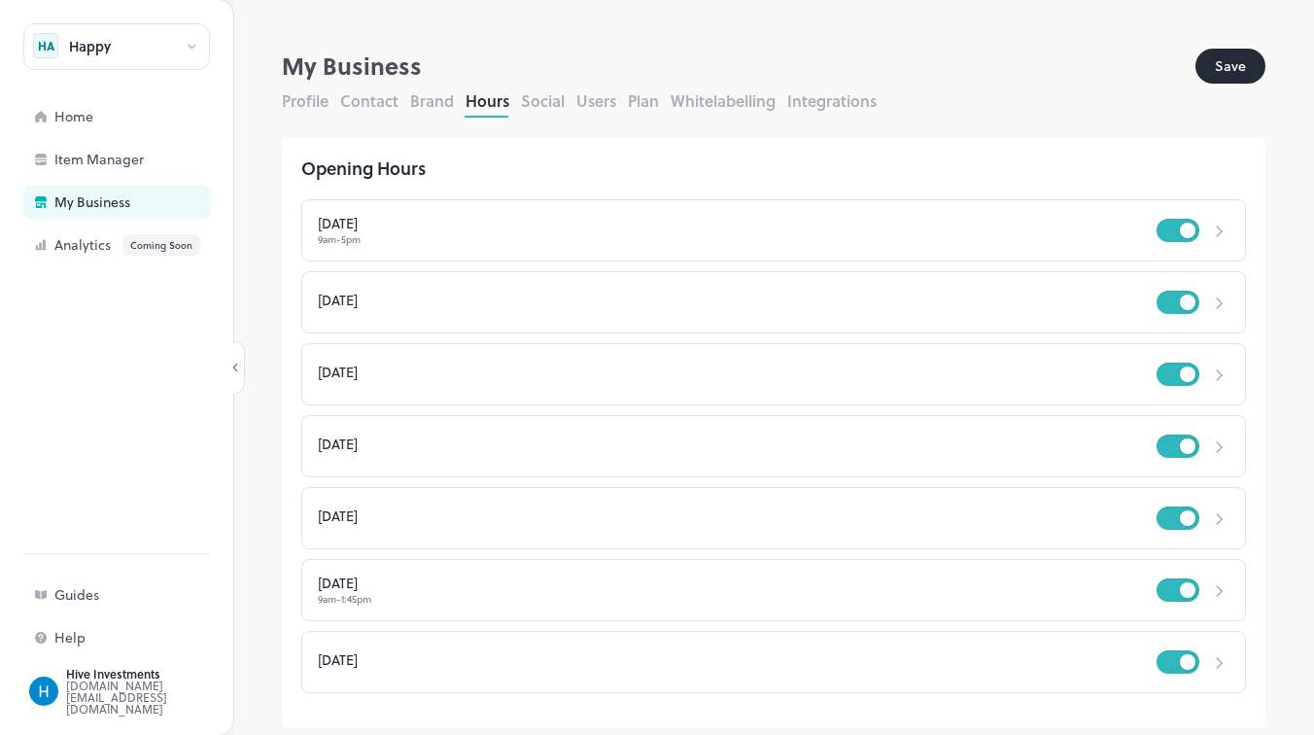
click at [535, 103] on button "Social" at bounding box center [543, 100] width 44 height 22
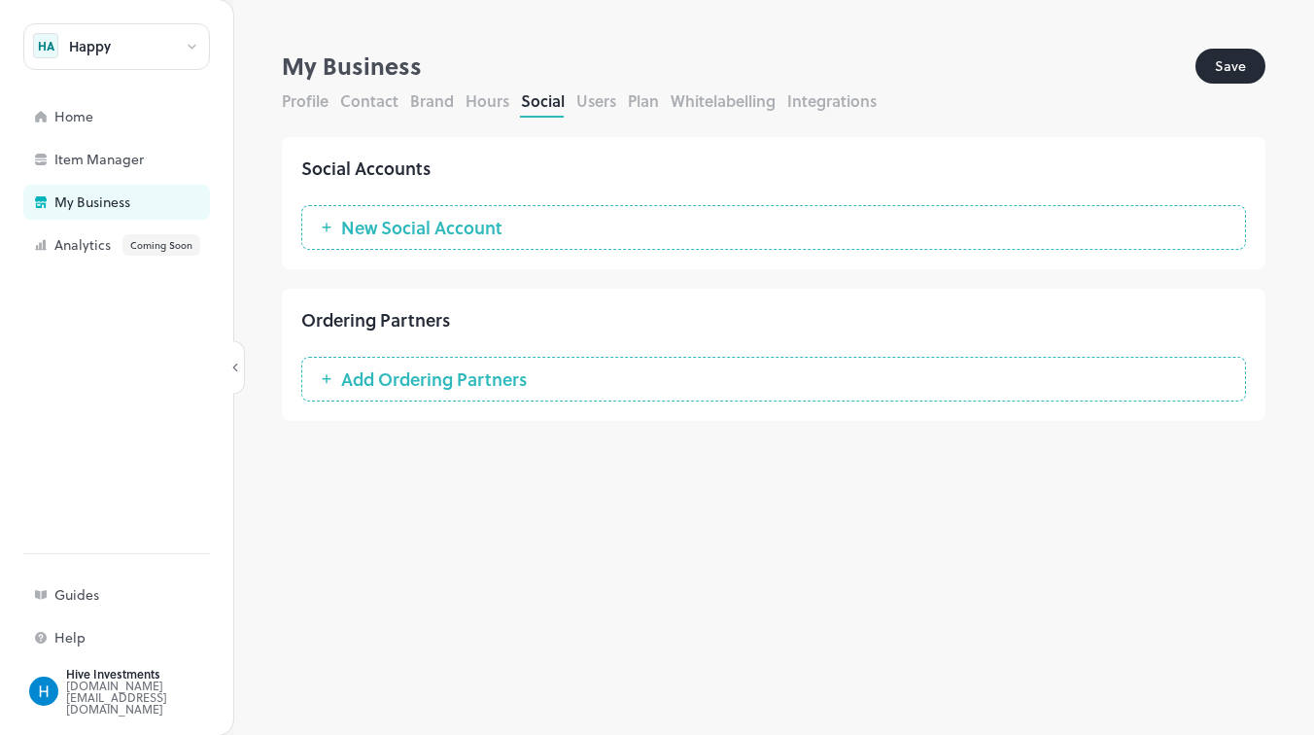
click at [610, 111] on button "Users" at bounding box center [596, 100] width 40 height 22
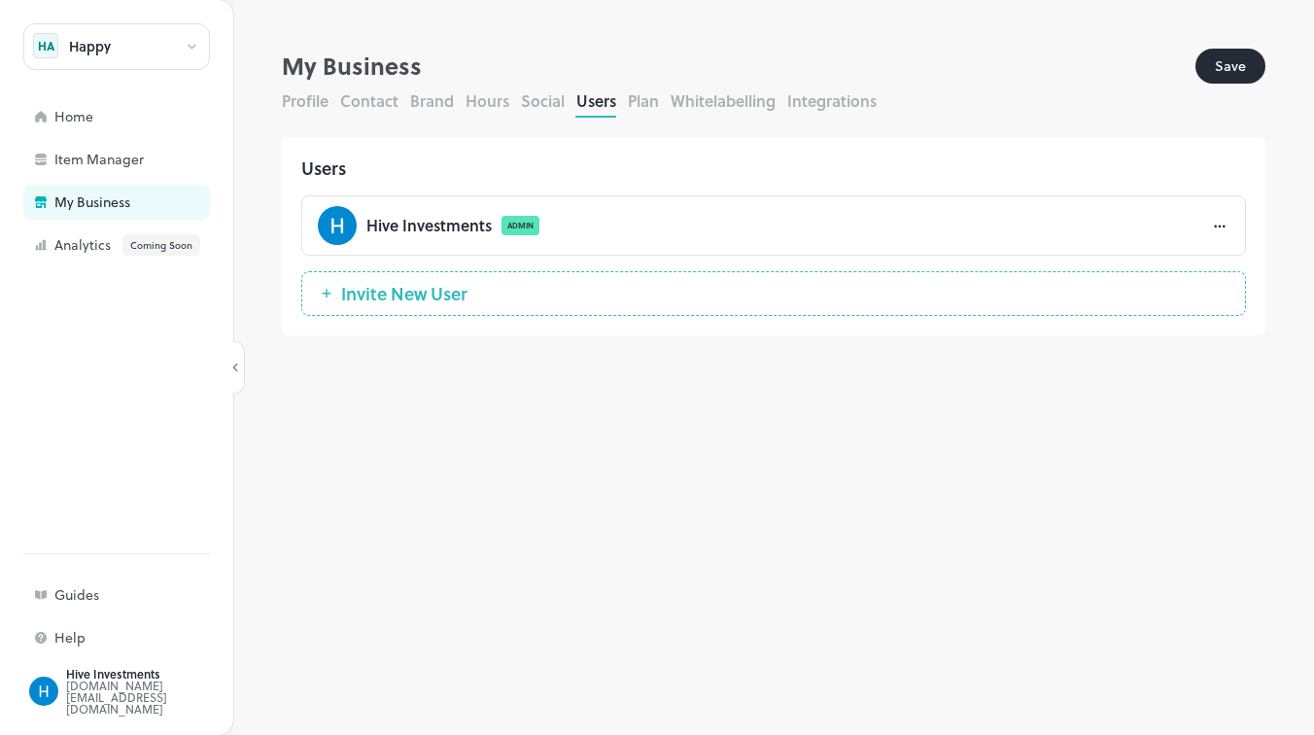
click at [642, 111] on button "Plan" at bounding box center [643, 100] width 31 height 22
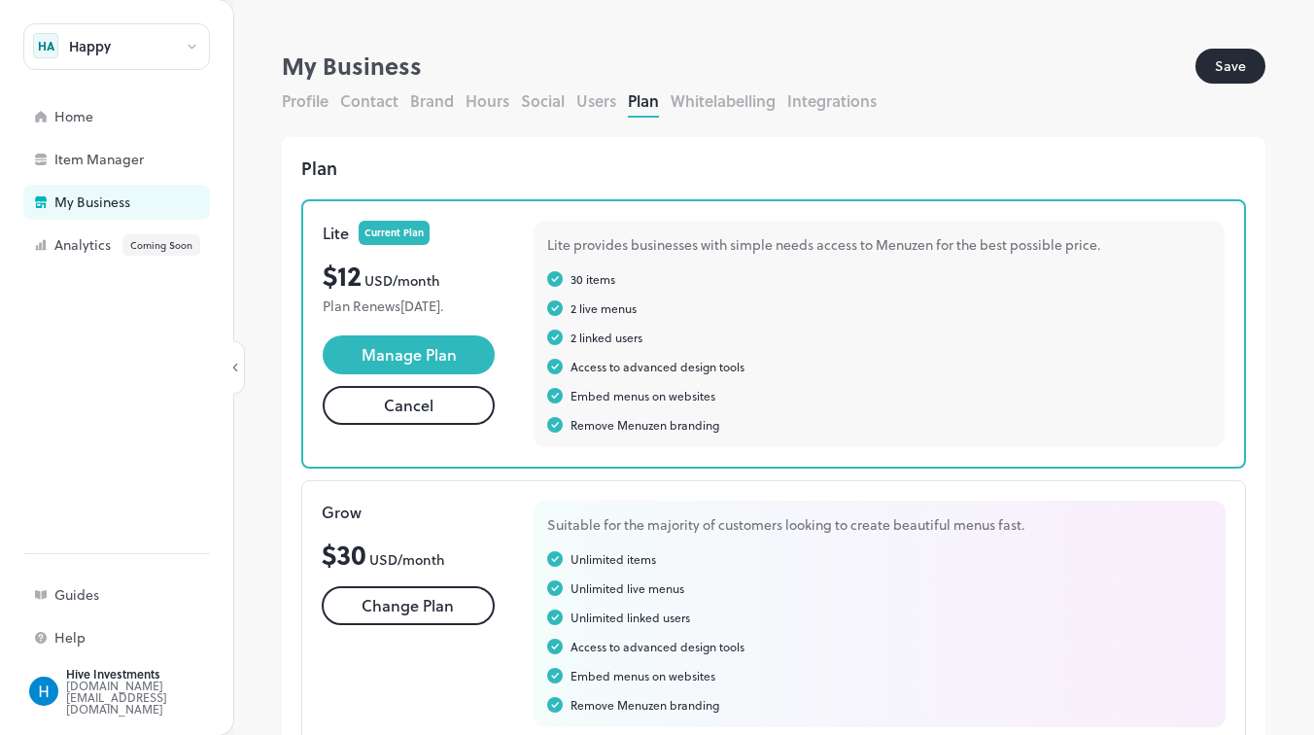
click at [588, 101] on button "Users" at bounding box center [596, 100] width 40 height 22
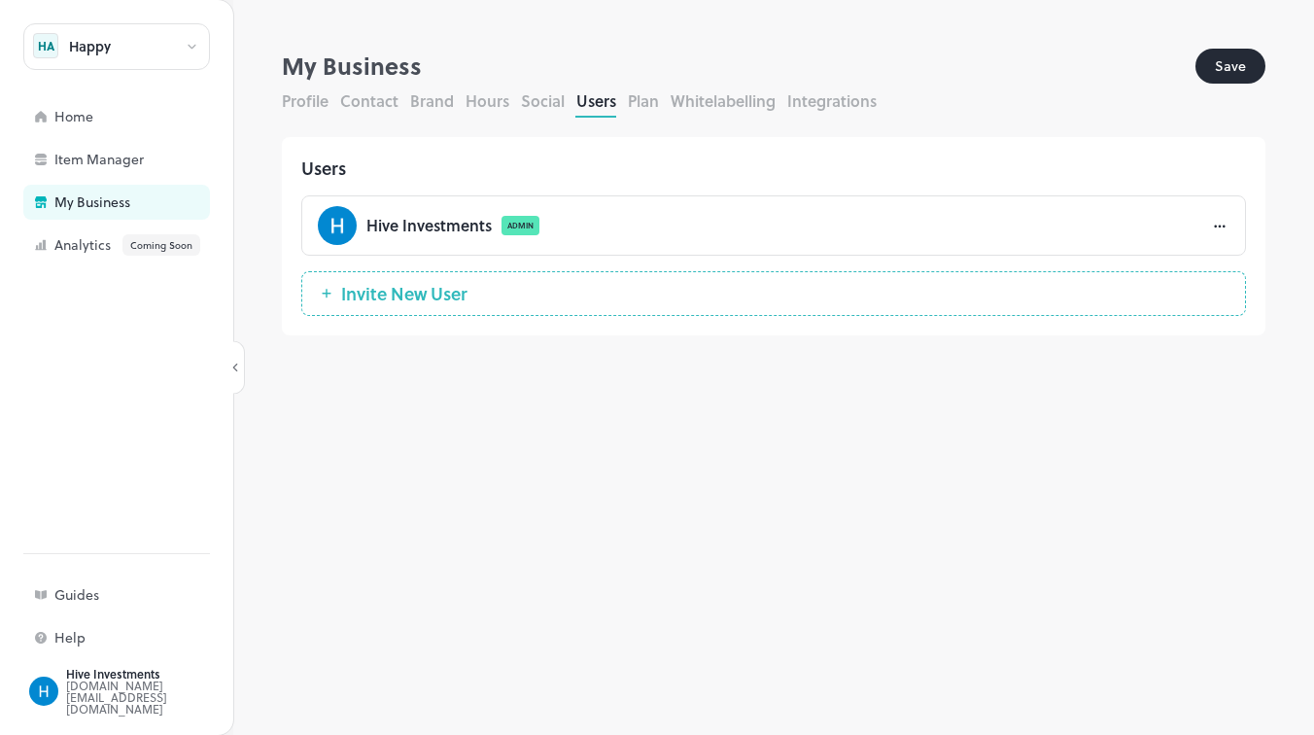
drag, startPoint x: 573, startPoint y: 229, endPoint x: 573, endPoint y: 372, distance: 142.8
click at [573, 371] on div "**********" at bounding box center [773, 392] width 1081 height 686
click at [711, 104] on button "Whitelabelling" at bounding box center [722, 100] width 105 height 22
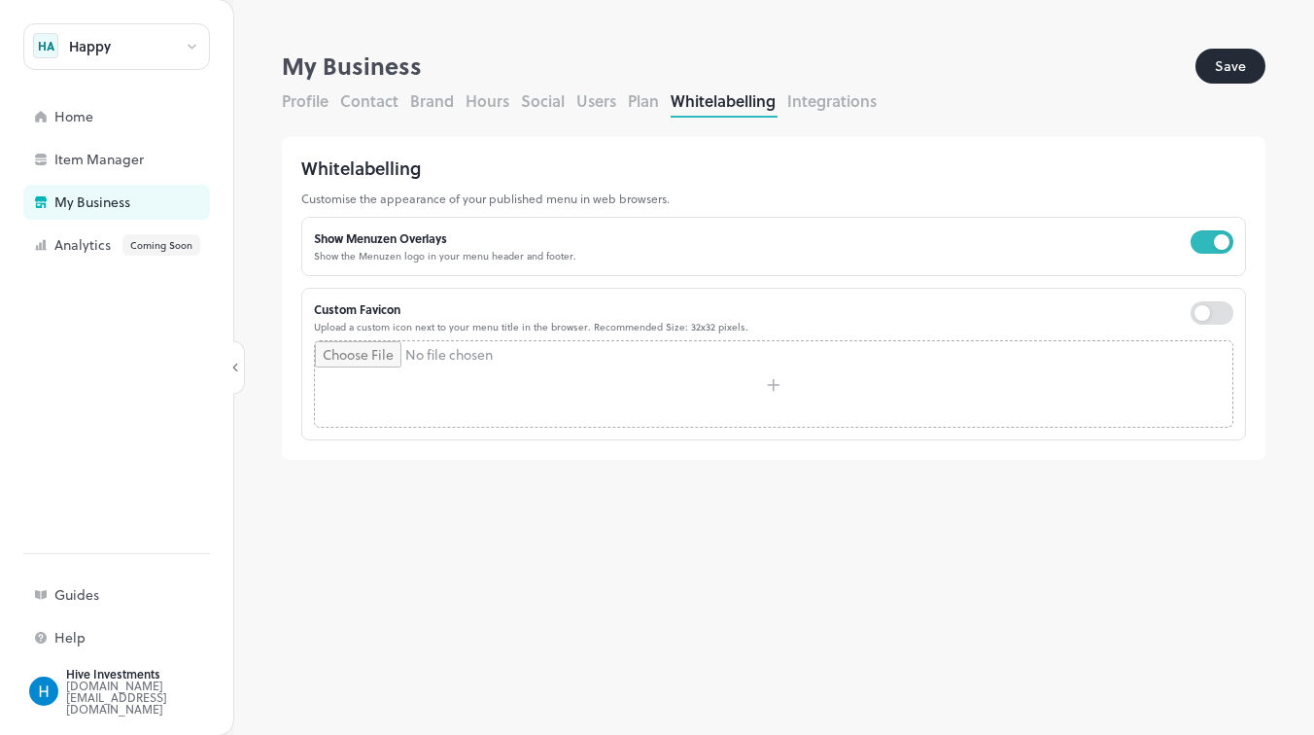
click at [819, 87] on form "**********" at bounding box center [773, 264] width 983 height 430
click at [818, 98] on button "Integrations" at bounding box center [831, 100] width 89 height 22
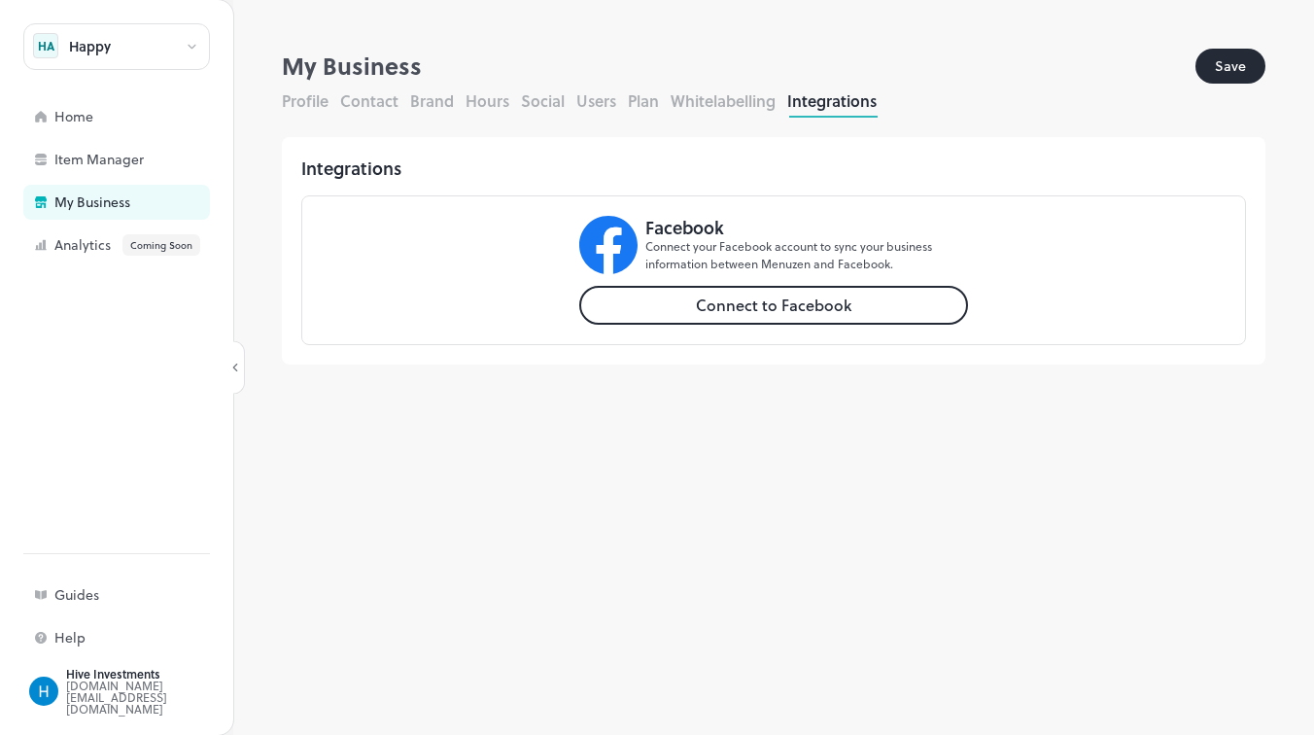
click at [665, 100] on div "Profile Contact Brand Hours Social Users Plan Whitelabelling Integrations" at bounding box center [773, 103] width 983 height 28
click at [696, 98] on button "Whitelabelling" at bounding box center [722, 100] width 105 height 22
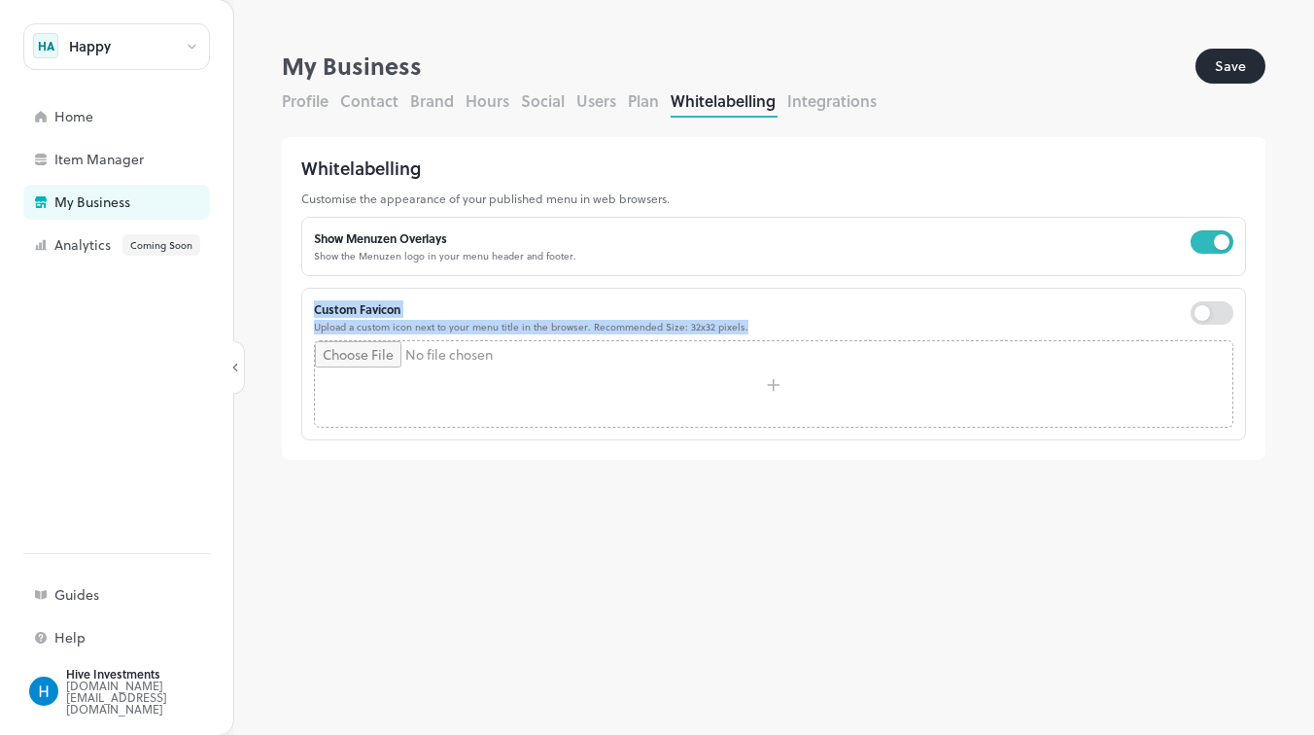
drag, startPoint x: 604, startPoint y: 265, endPoint x: 601, endPoint y: 386, distance: 120.6
click at [601, 385] on div "Whitelabelling Customise the appearance of your published menu in web browsers.…" at bounding box center [773, 298] width 983 height 323
click at [601, 386] on input "file" at bounding box center [773, 384] width 917 height 86
click at [602, 199] on p "Customise the appearance of your published menu in web browsers." at bounding box center [773, 198] width 944 height 14
click at [609, 99] on button "Users" at bounding box center [596, 100] width 40 height 22
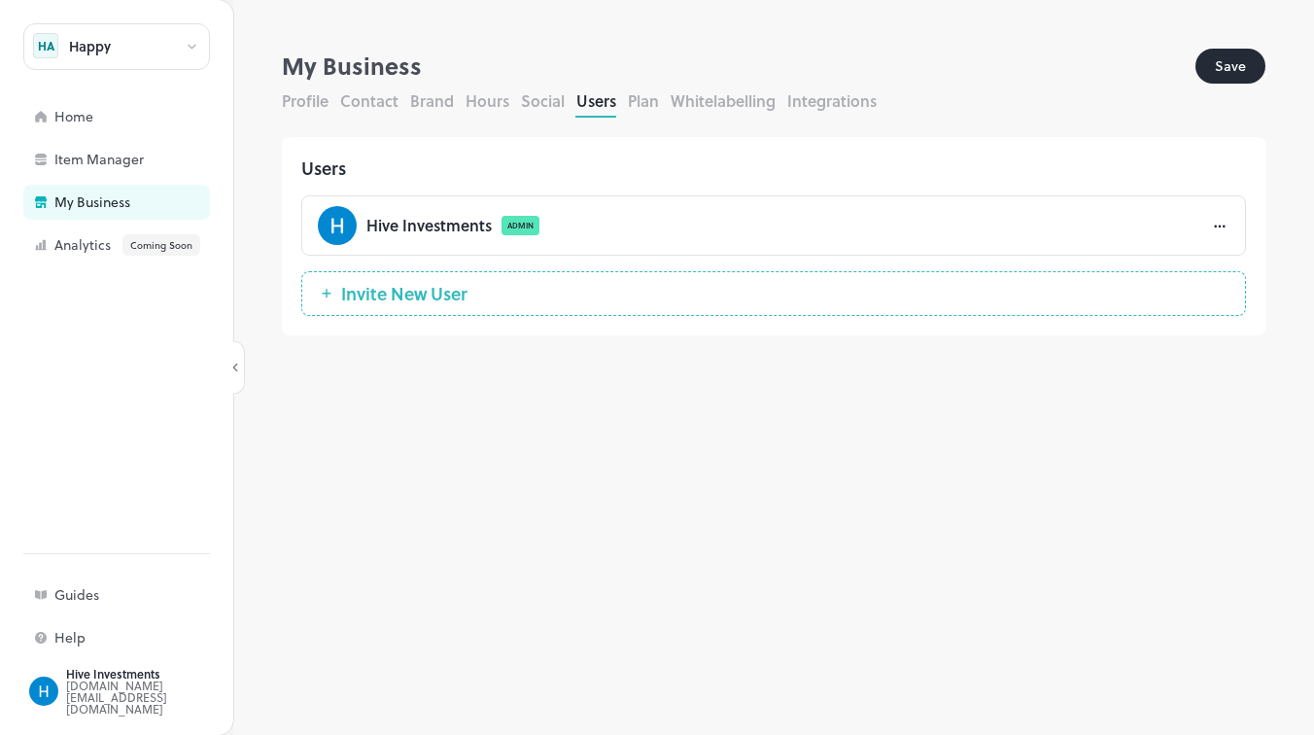
click at [521, 102] on button "Social" at bounding box center [543, 100] width 44 height 22
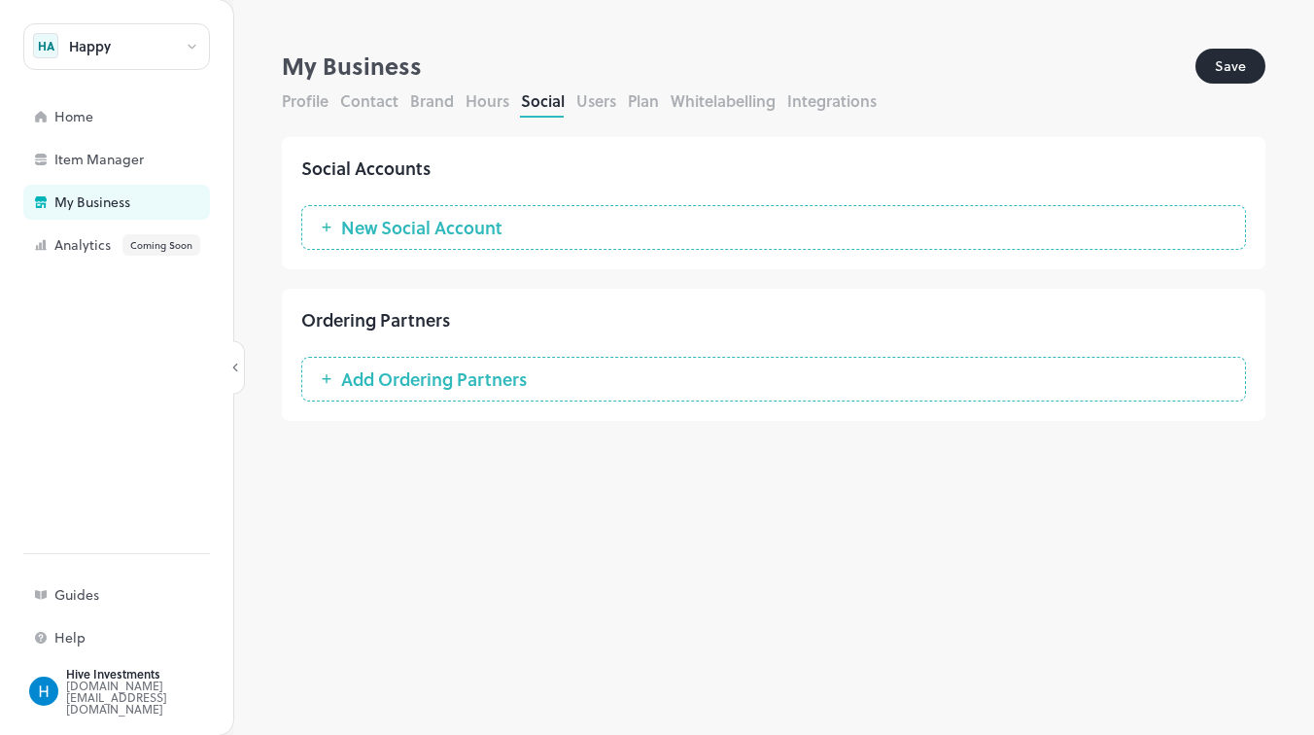
click at [454, 100] on div "Profile Contact Brand Hours Social Users Plan Whitelabelling Integrations" at bounding box center [773, 103] width 983 height 28
click at [443, 95] on button "Brand" at bounding box center [432, 100] width 44 height 22
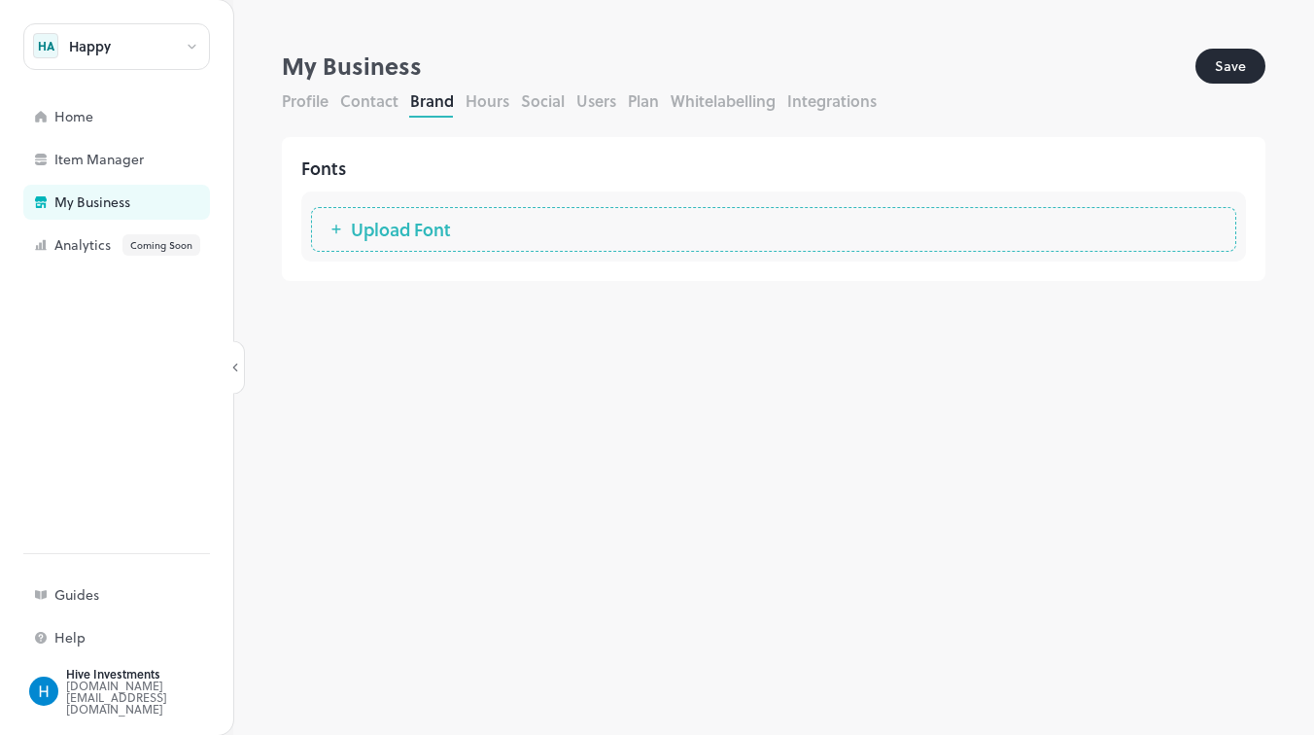
click at [316, 98] on button "Profile" at bounding box center [305, 100] width 47 height 22
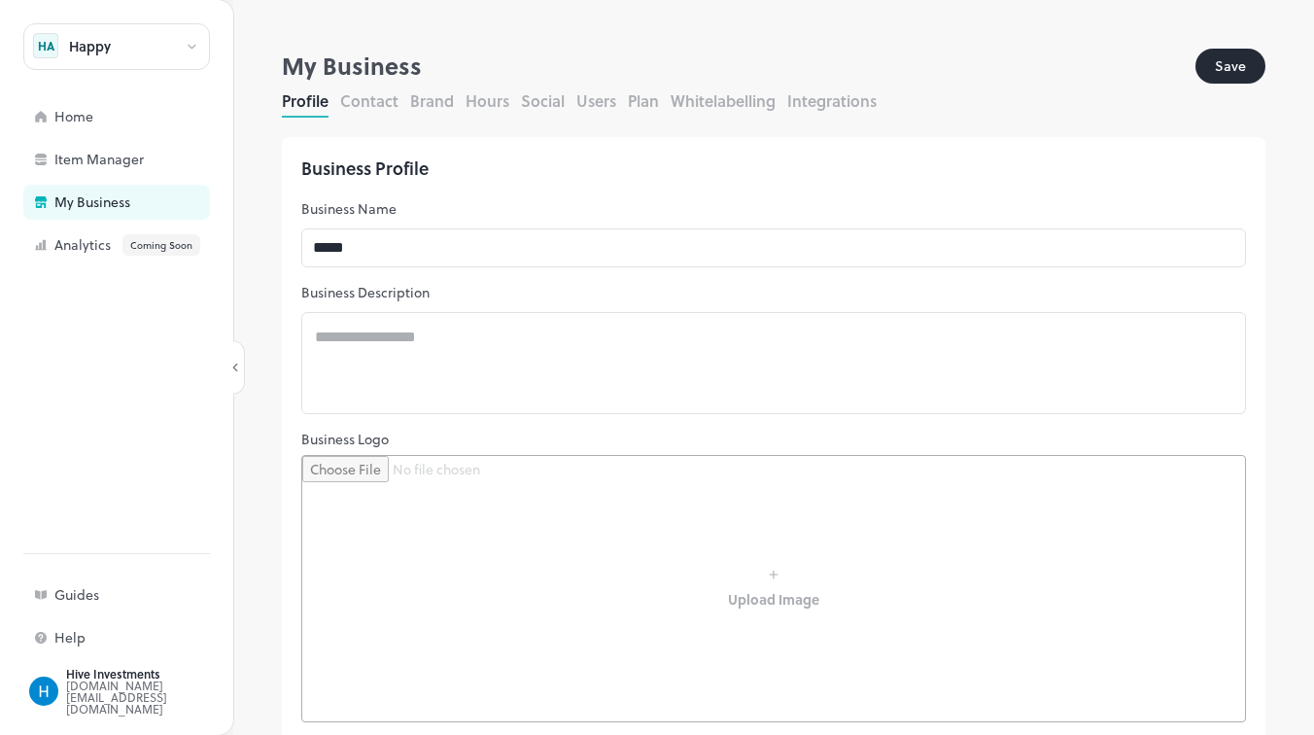
scroll to position [379, 0]
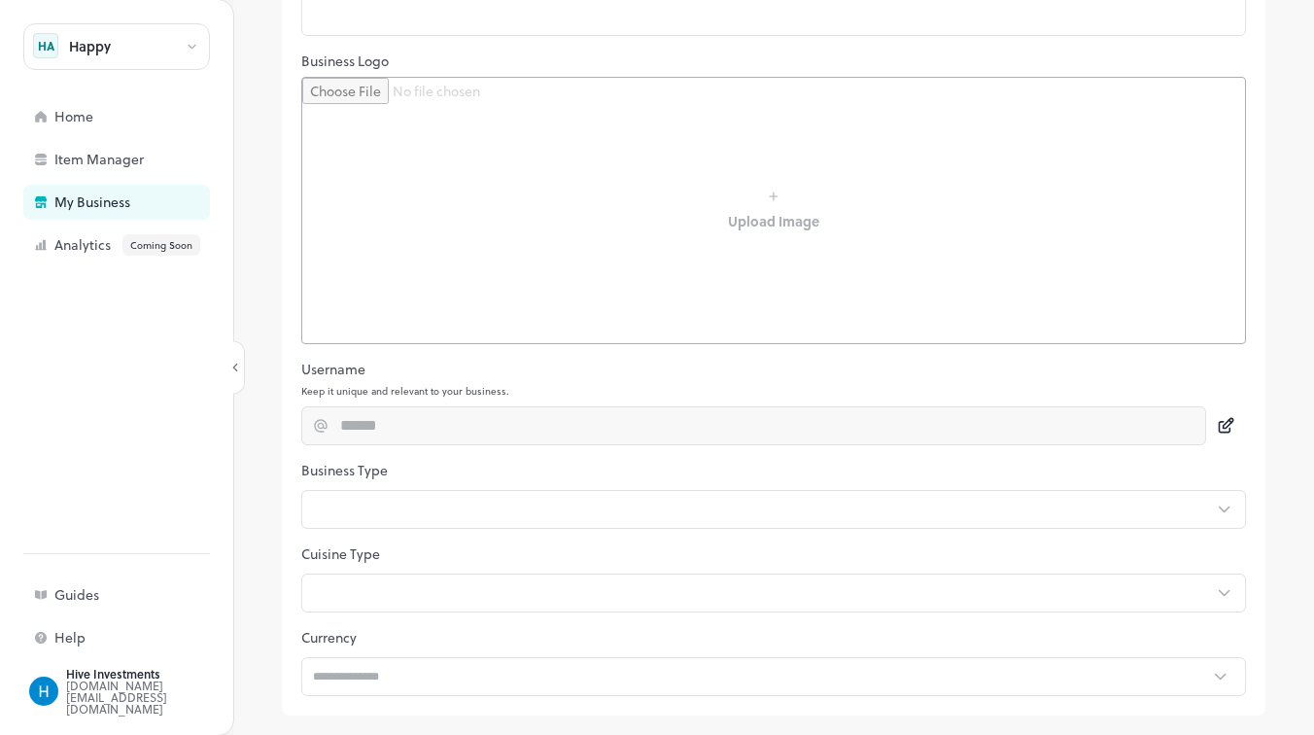
click at [1228, 424] on icon at bounding box center [1228, 424] width 10 height 10
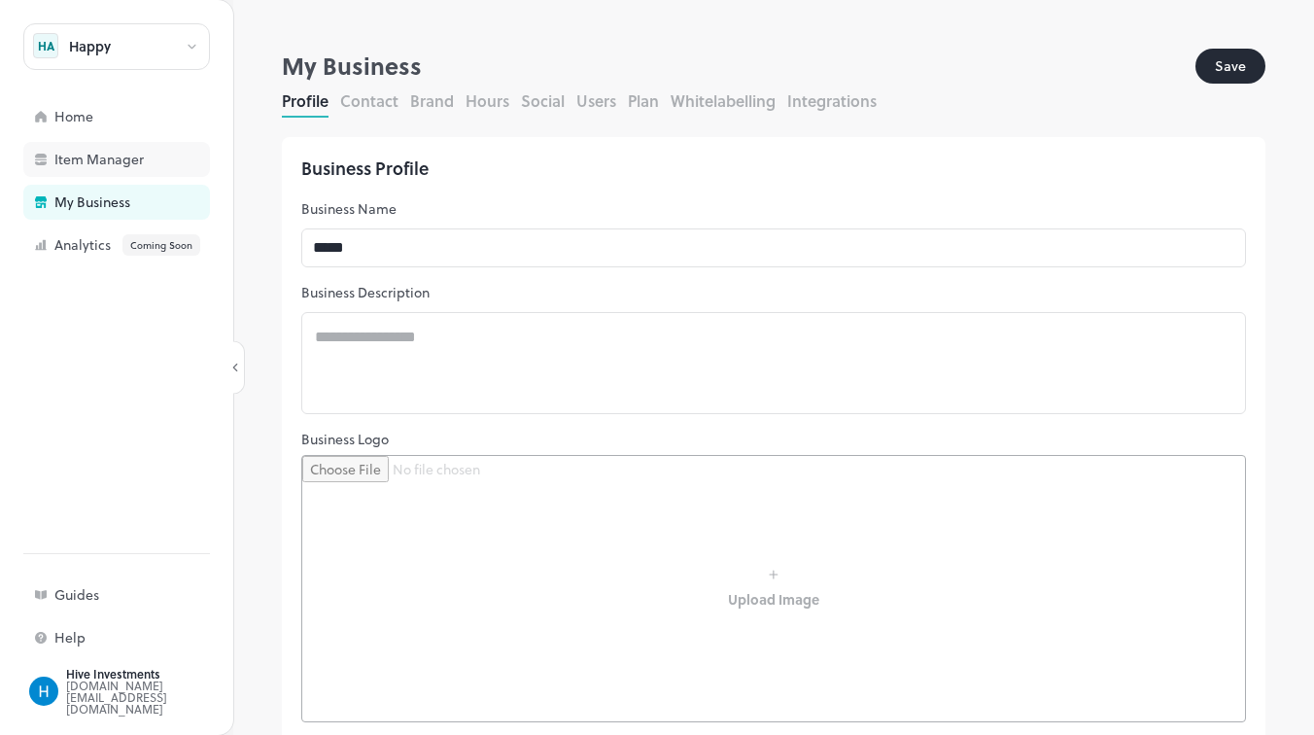
click at [111, 163] on div "Item Manager" at bounding box center [151, 160] width 194 height 14
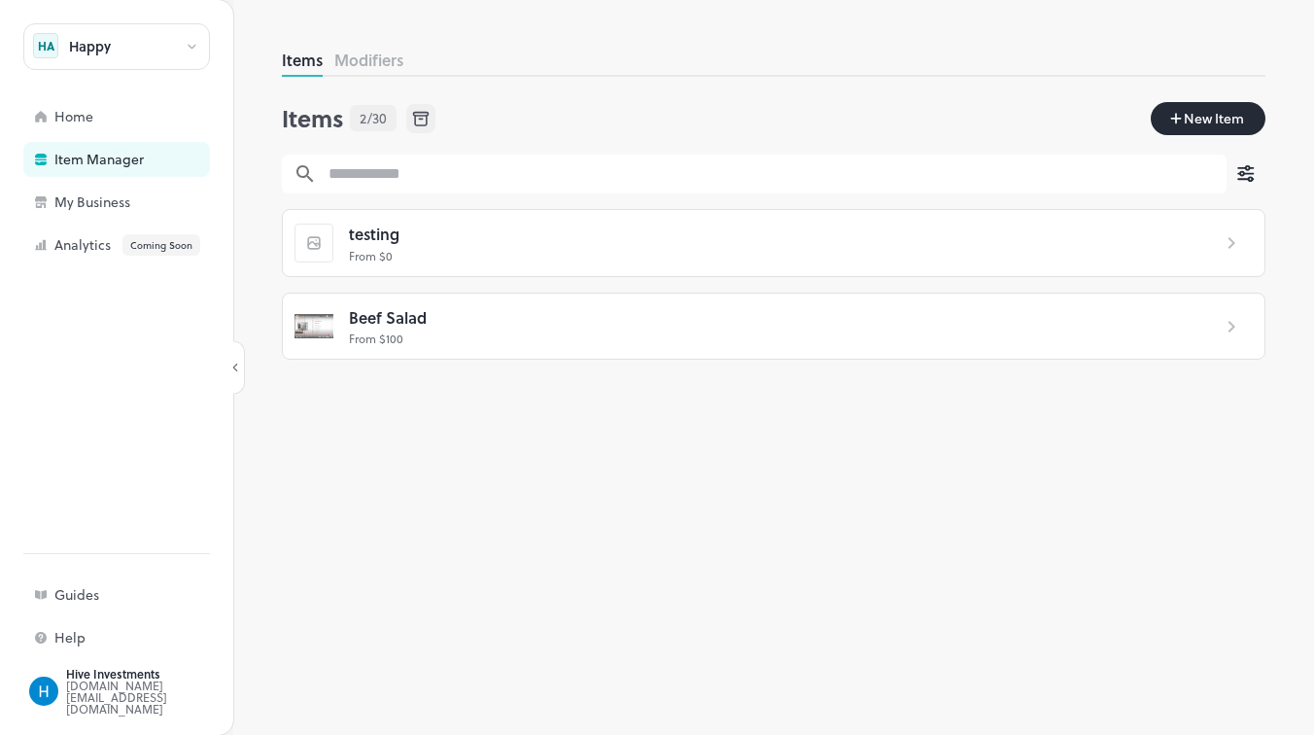
click at [364, 63] on button "Modifiers" at bounding box center [368, 60] width 69 height 22
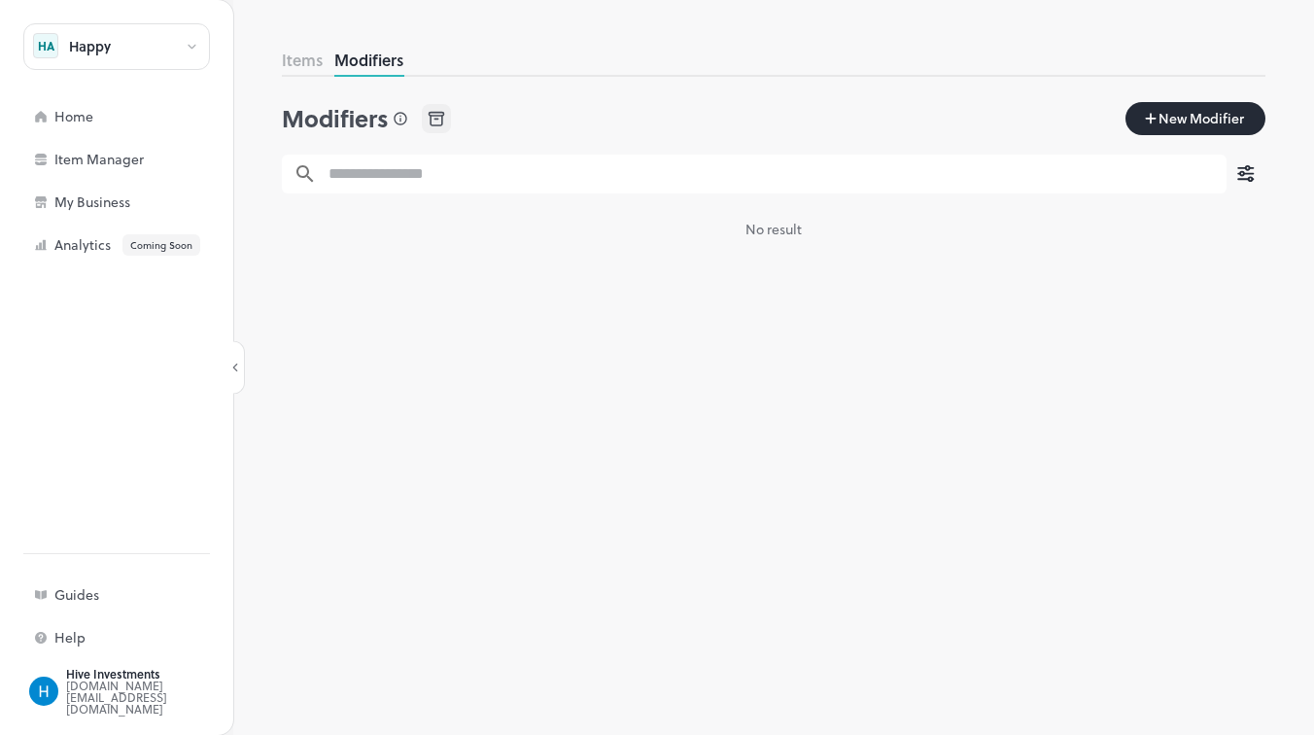
click at [1142, 121] on button "New Modifier" at bounding box center [1195, 118] width 140 height 33
type input "****"
type textarea "***"
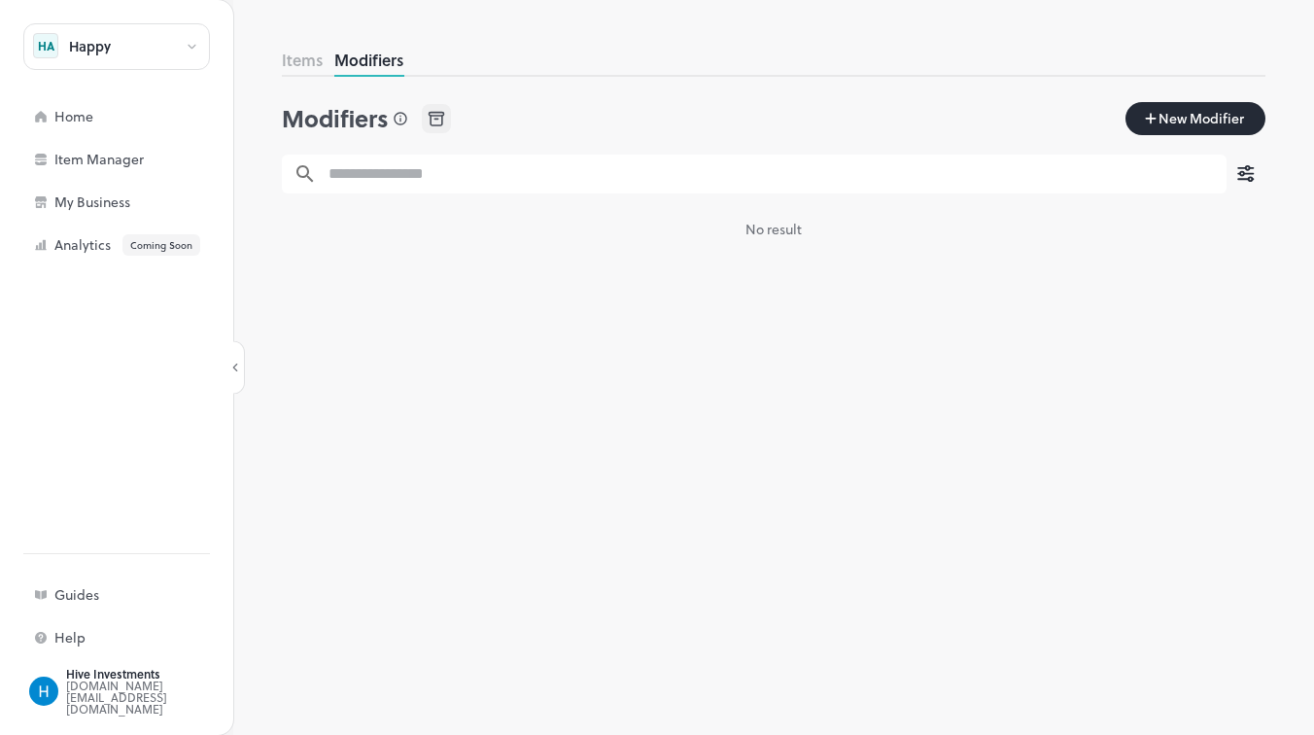
drag, startPoint x: 404, startPoint y: 264, endPoint x: 429, endPoint y: 356, distance: 94.5
click at [426, 352] on div "Items Modifiers Modifiers New Modifier ​ ​ fdsf sfs" at bounding box center [773, 392] width 983 height 686
click at [110, 166] on div "Item Manager" at bounding box center [151, 160] width 194 height 14
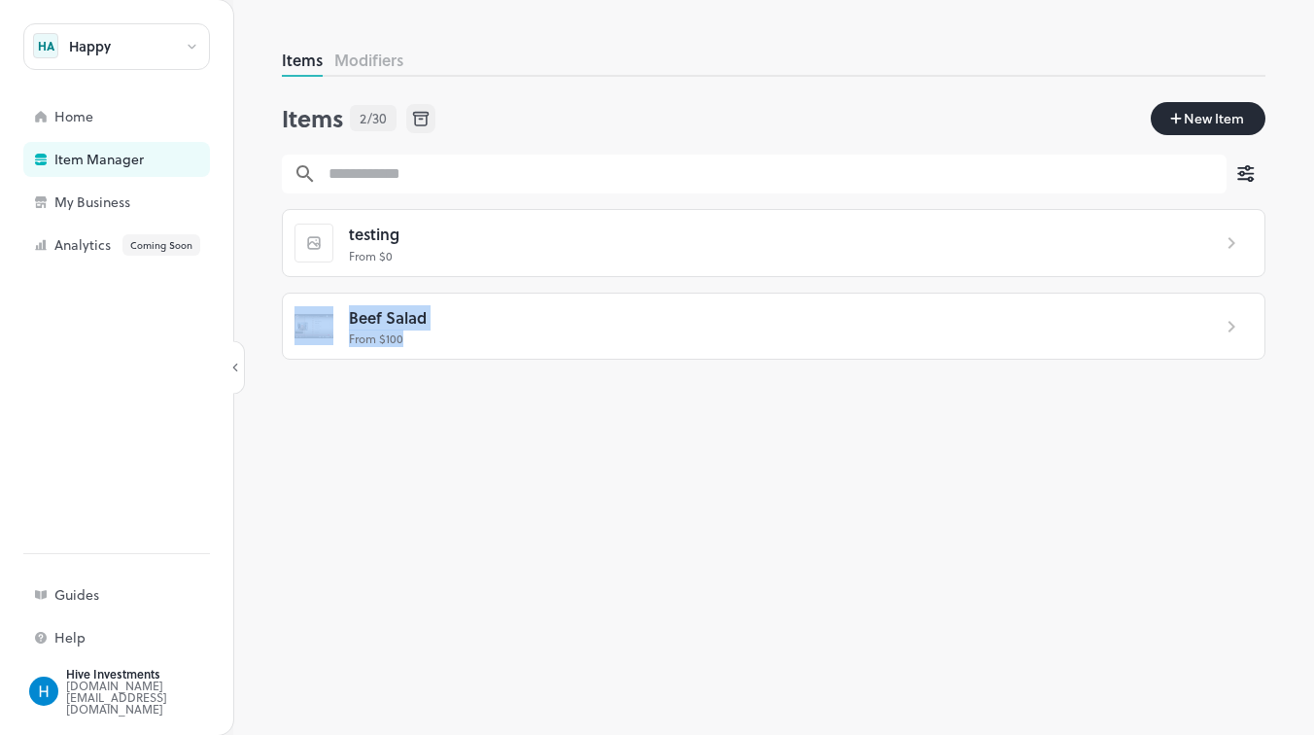
drag, startPoint x: 416, startPoint y: 248, endPoint x: 416, endPoint y: 367, distance: 119.5
click at [416, 366] on div "testing From $ 0 Beef Salad From $ 100" at bounding box center [773, 292] width 983 height 166
click at [102, 119] on div "Home" at bounding box center [151, 117] width 194 height 14
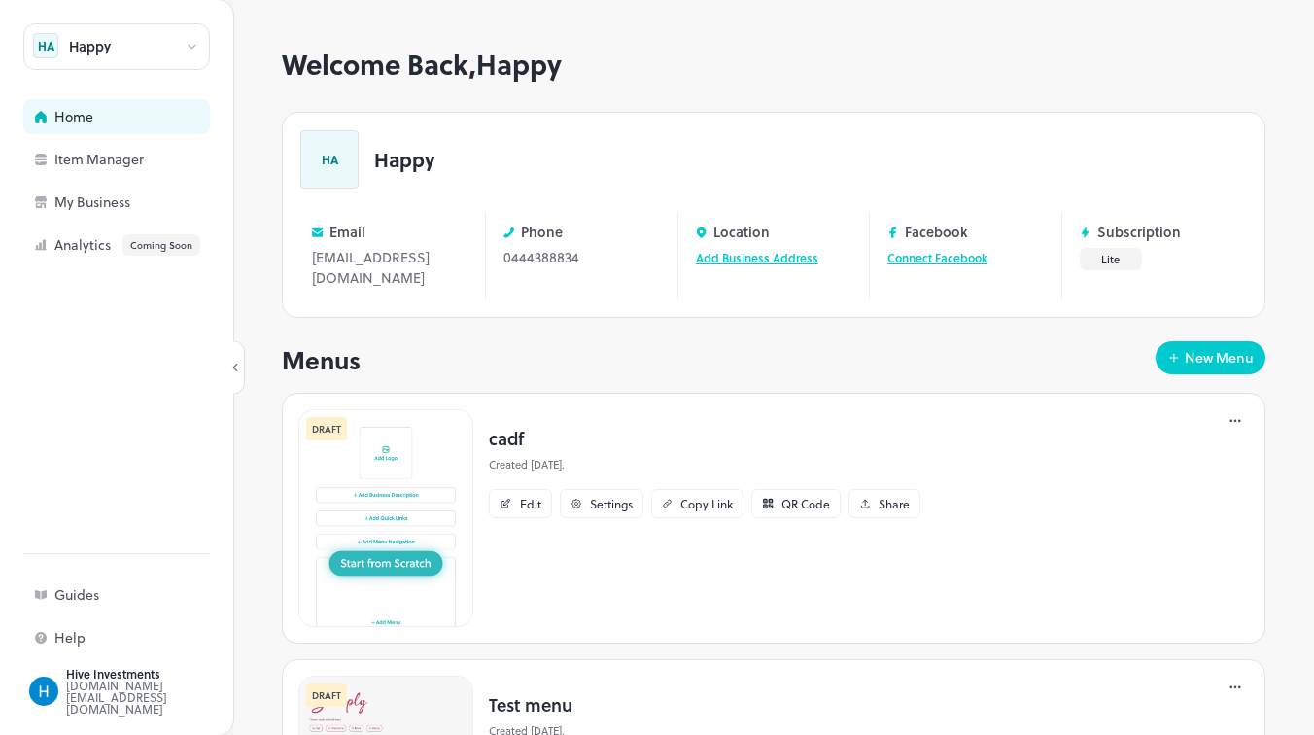
click at [323, 165] on div "HA" at bounding box center [329, 159] width 58 height 58
click at [1114, 255] on button "Lite" at bounding box center [1111, 259] width 62 height 22
click at [1181, 257] on link "Manage" at bounding box center [1174, 257] width 46 height 17
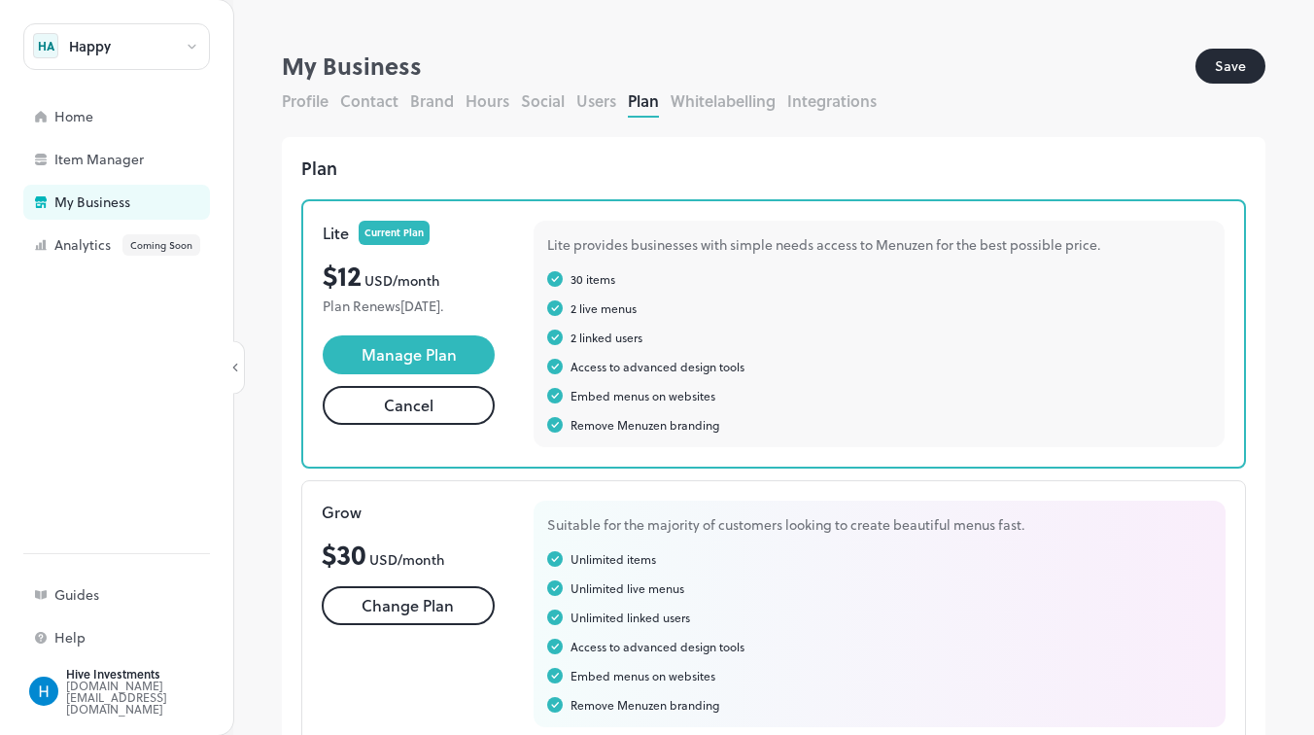
click at [721, 114] on div "Profile Contact Brand Hours Social Users Plan Whitelabelling Integrations" at bounding box center [773, 103] width 983 height 28
click at [720, 105] on button "Whitelabelling" at bounding box center [722, 100] width 105 height 22
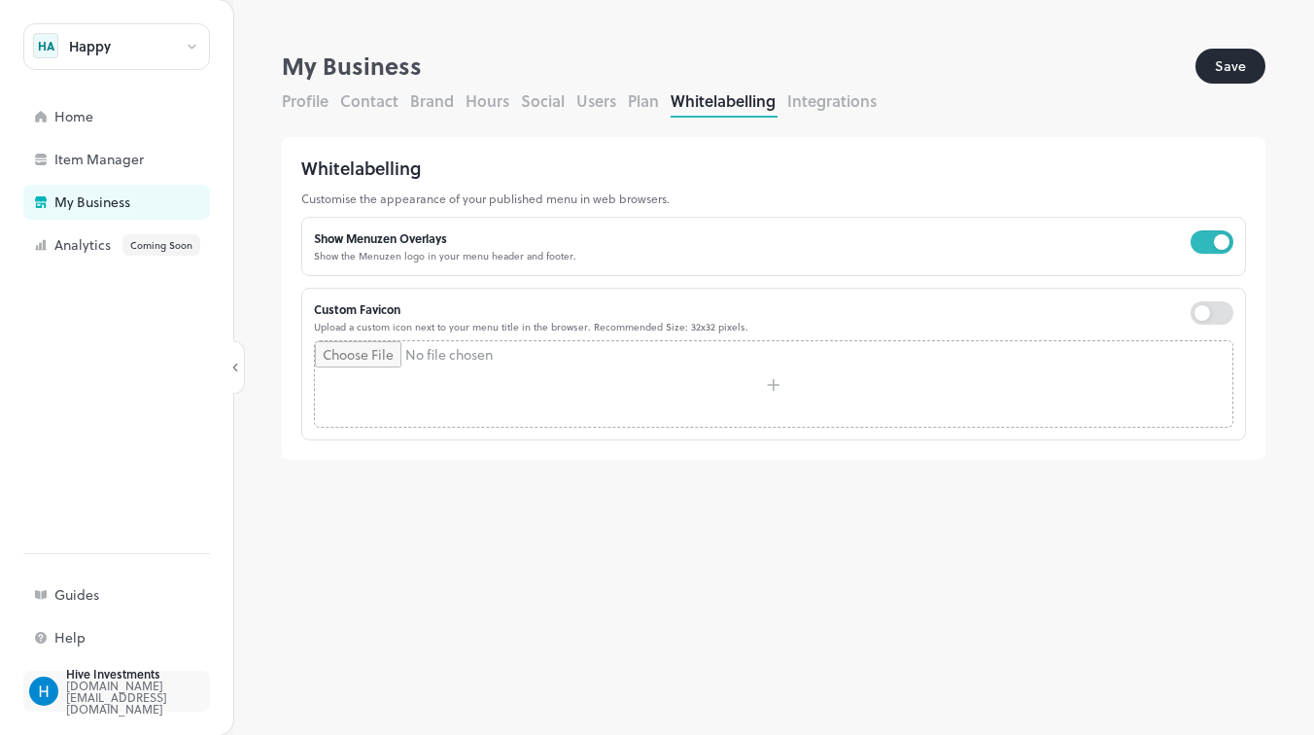
click at [51, 706] on div "Hive Investments hiveinvestments.team@gmail.com" at bounding box center [116, 690] width 187 height 41
click at [53, 693] on img at bounding box center [43, 690] width 29 height 29
click at [125, 684] on div "hiveinvestments.team@gmail.com" at bounding box center [157, 696] width 183 height 35
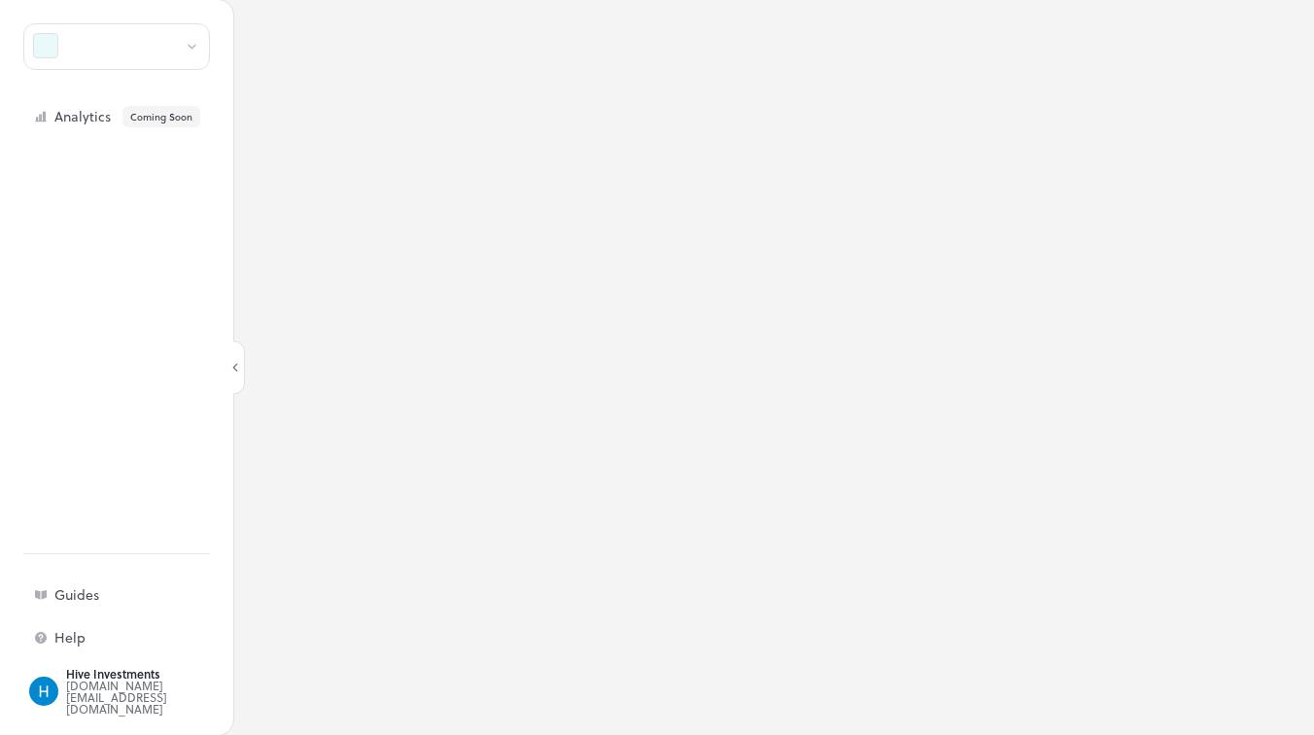
click at [240, 373] on icon at bounding box center [235, 367] width 14 height 14
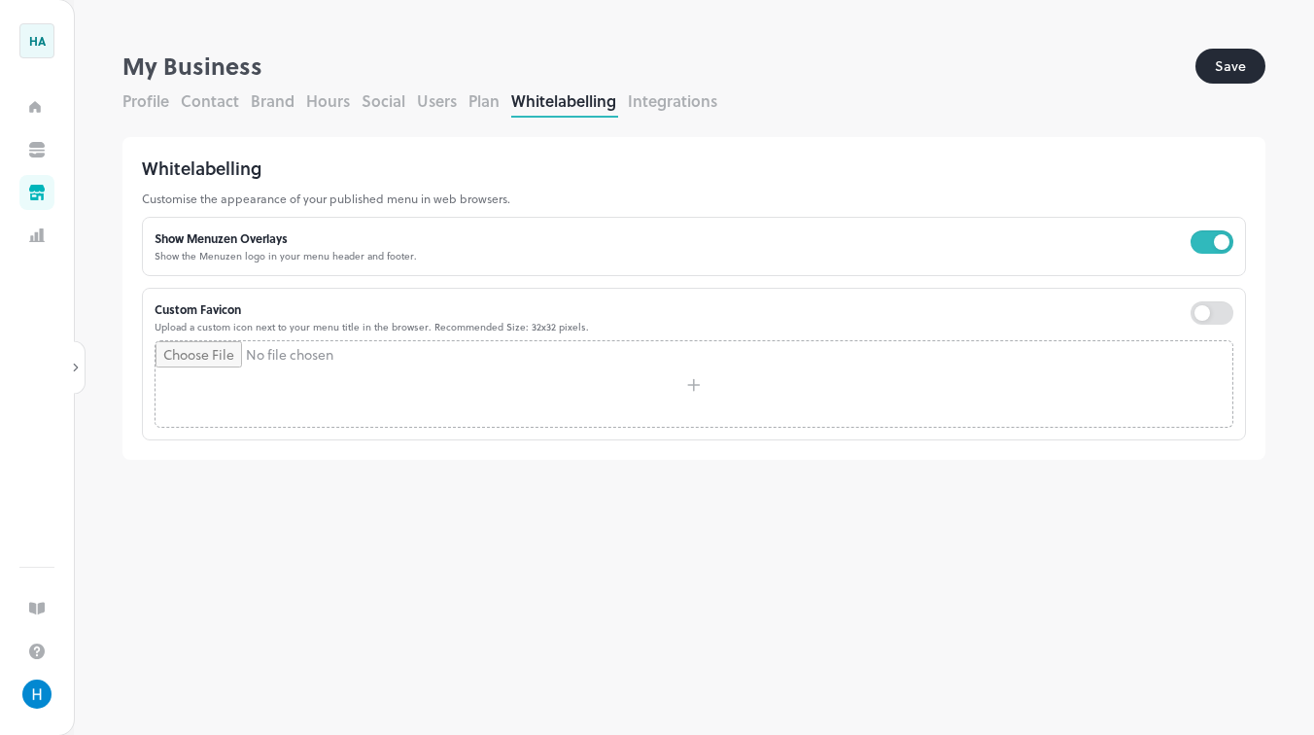
click at [75, 367] on icon at bounding box center [76, 367] width 14 height 14
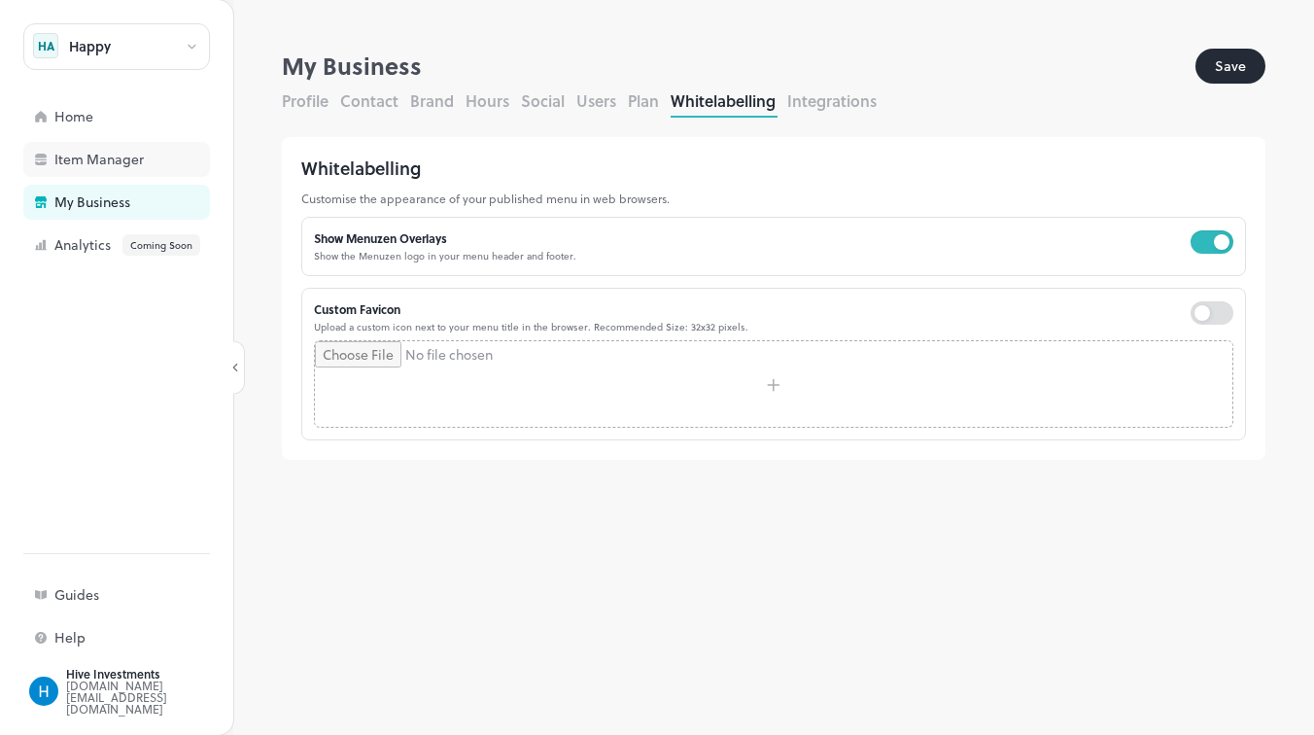
click at [80, 161] on div "Item Manager" at bounding box center [151, 160] width 194 height 14
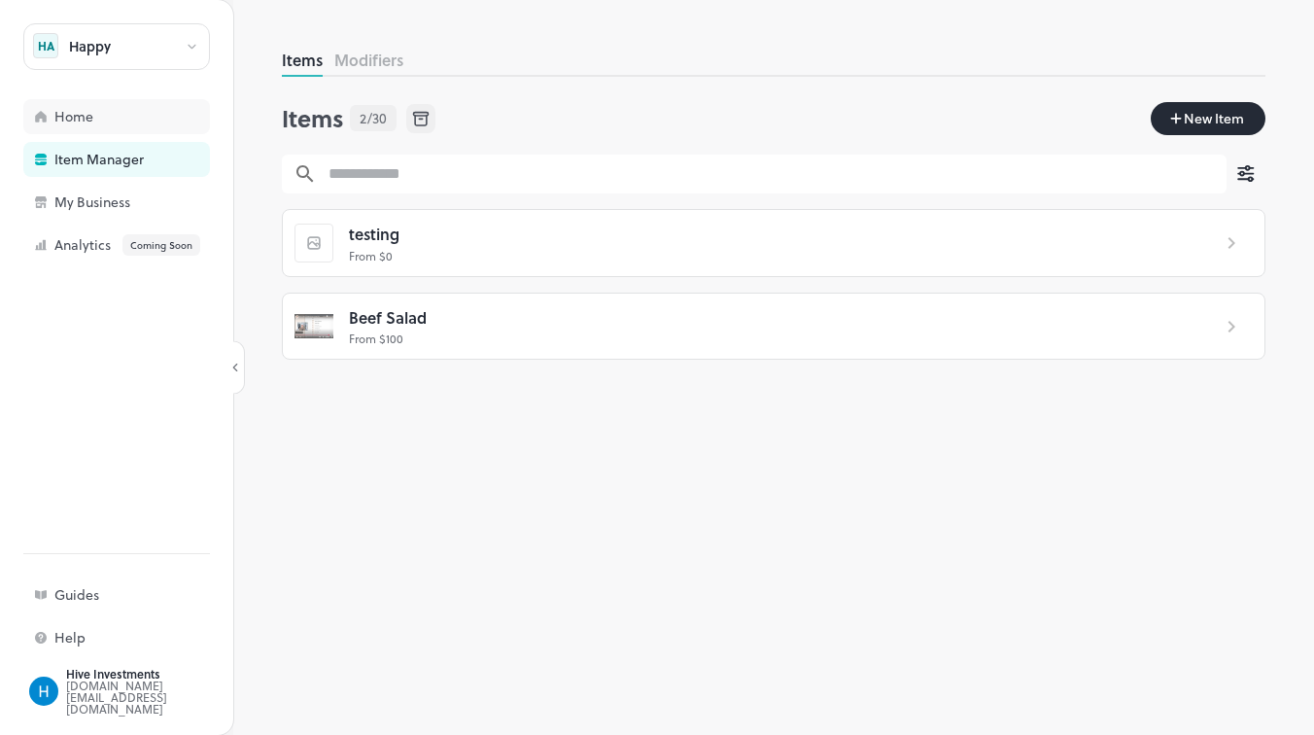
click at [78, 119] on div "Home" at bounding box center [151, 117] width 194 height 14
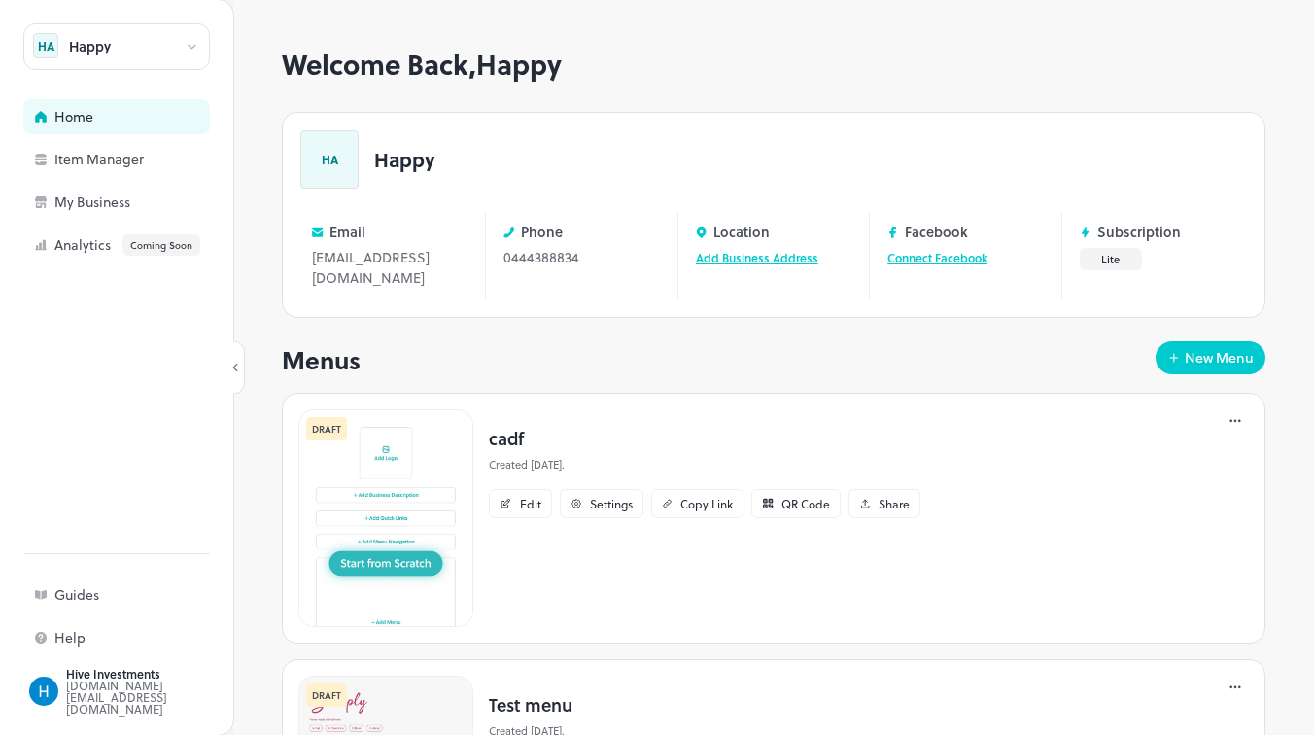
click at [106, 51] on div "Happy" at bounding box center [90, 47] width 42 height 14
click at [185, 50] on div at bounding box center [657, 367] width 1314 height 735
